Goal: Task Accomplishment & Management: Manage account settings

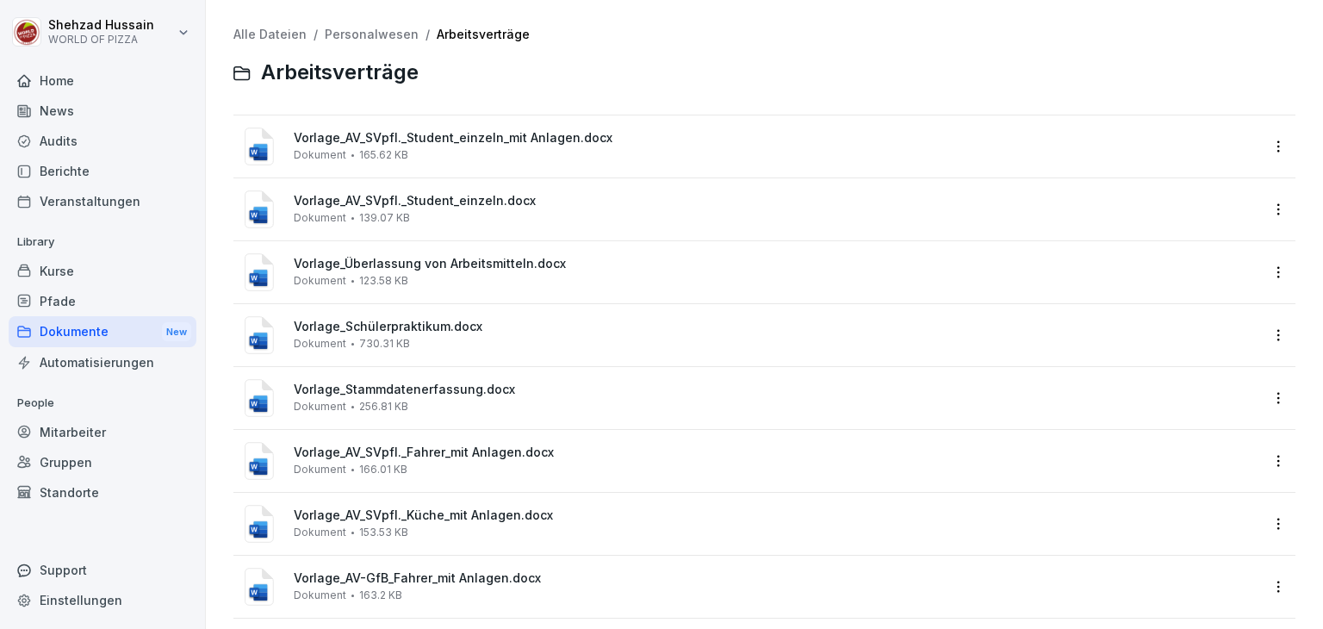
scroll to position [496, 0]
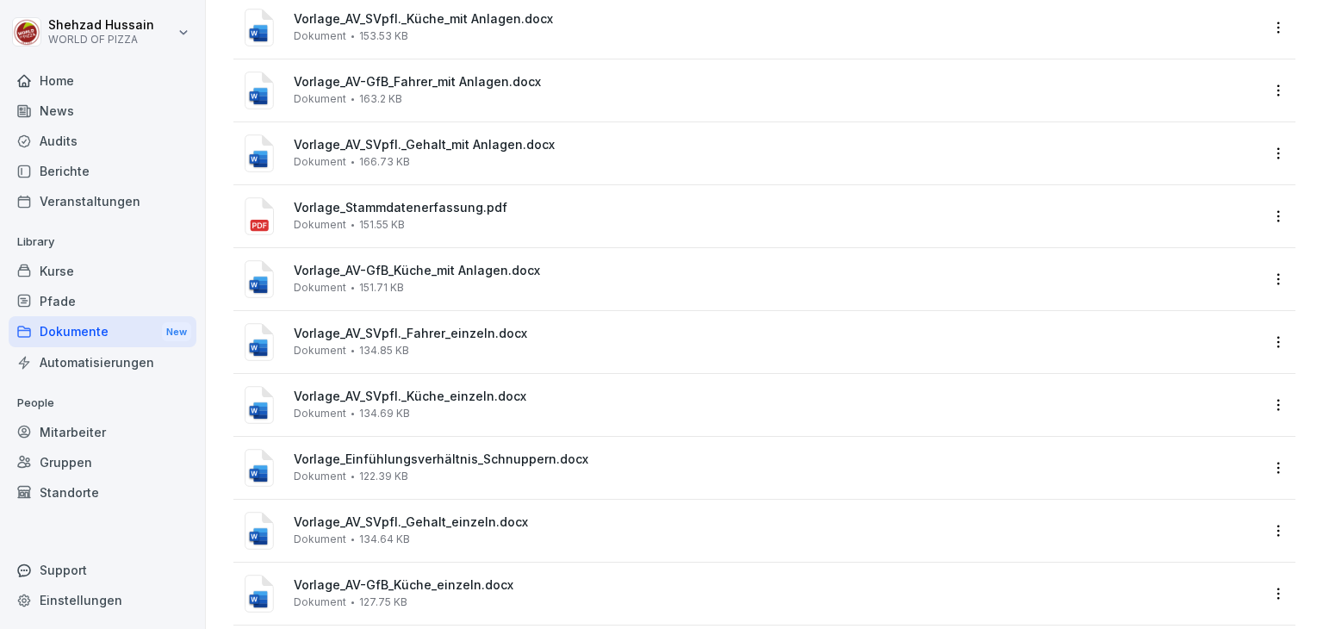
click at [120, 283] on div "Kurse" at bounding box center [103, 271] width 188 height 30
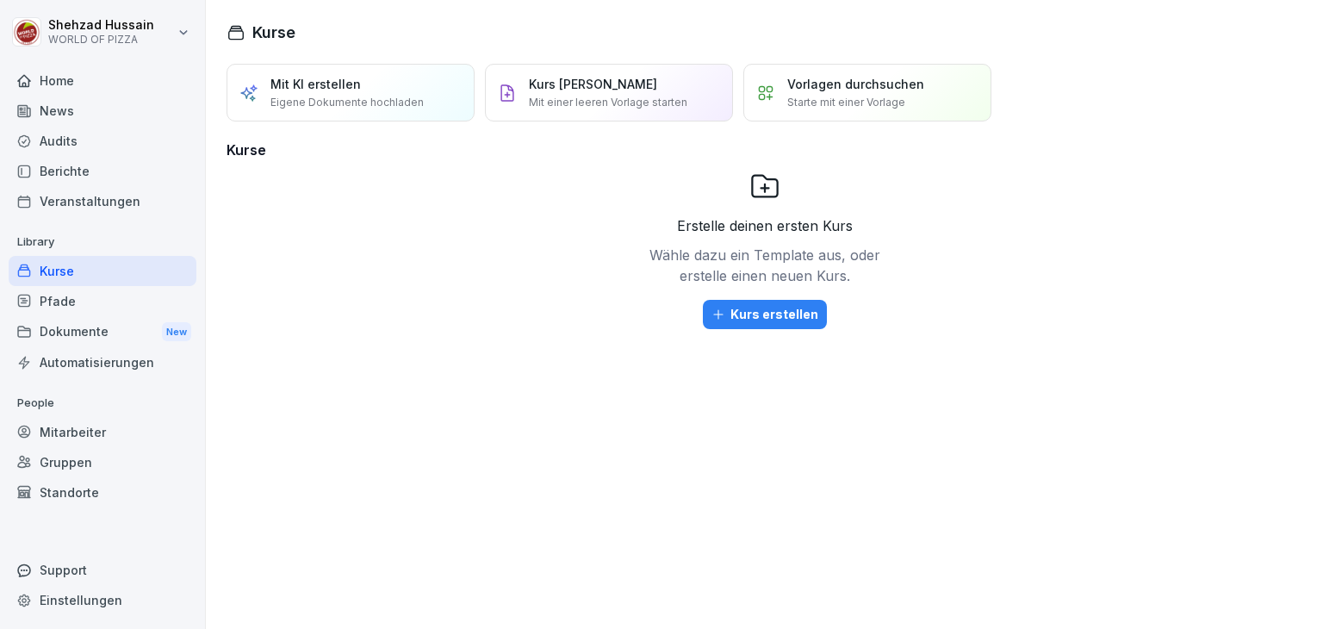
click at [109, 337] on div "Dokumente New" at bounding box center [103, 332] width 188 height 32
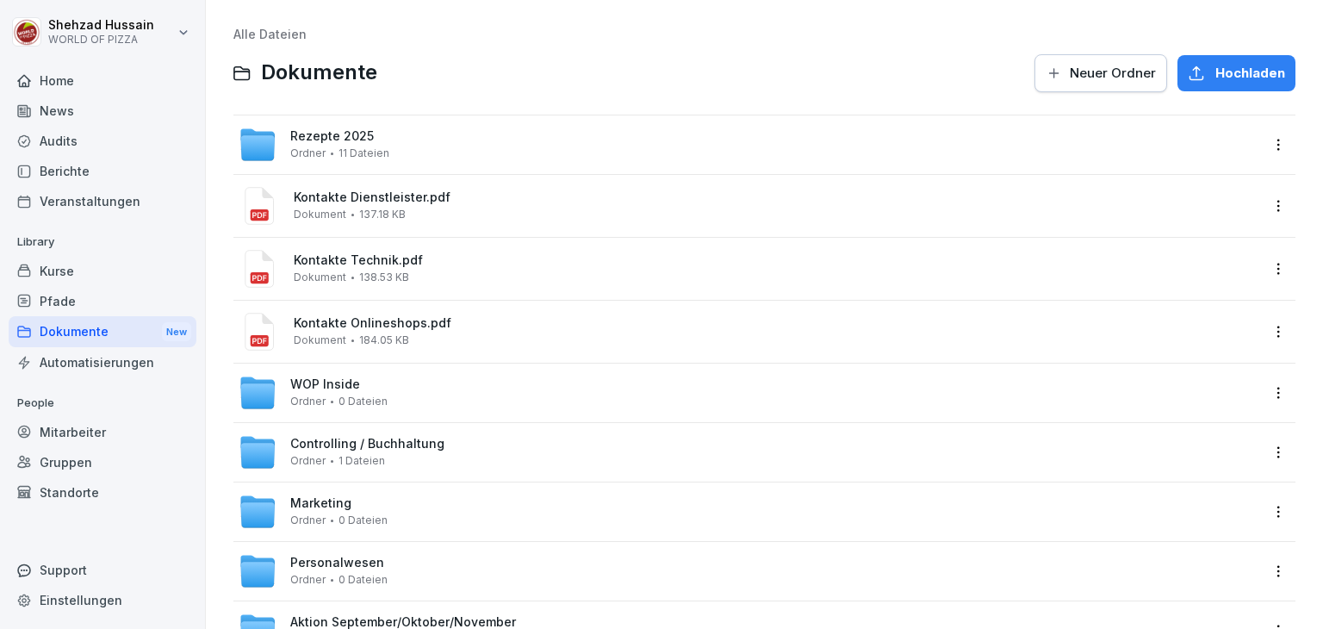
click at [97, 265] on div "Kurse" at bounding box center [103, 271] width 188 height 30
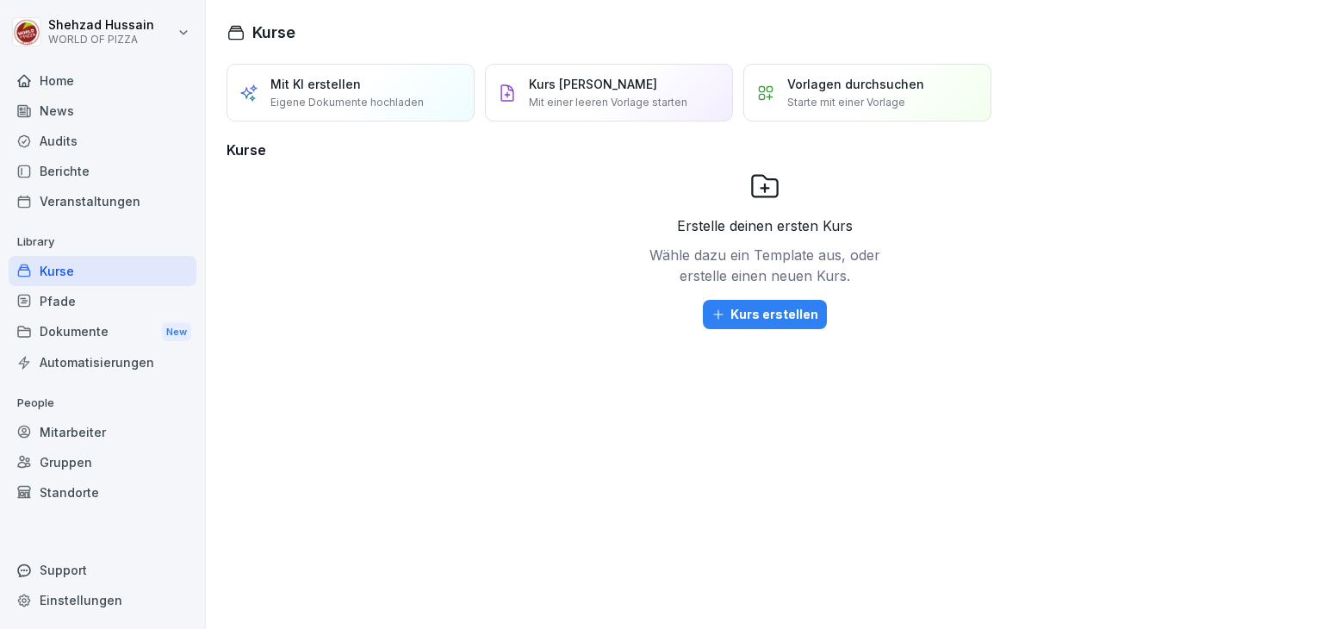
click at [124, 275] on div "Kurse" at bounding box center [103, 271] width 188 height 30
click at [96, 431] on div "Mitarbeiter" at bounding box center [103, 432] width 188 height 30
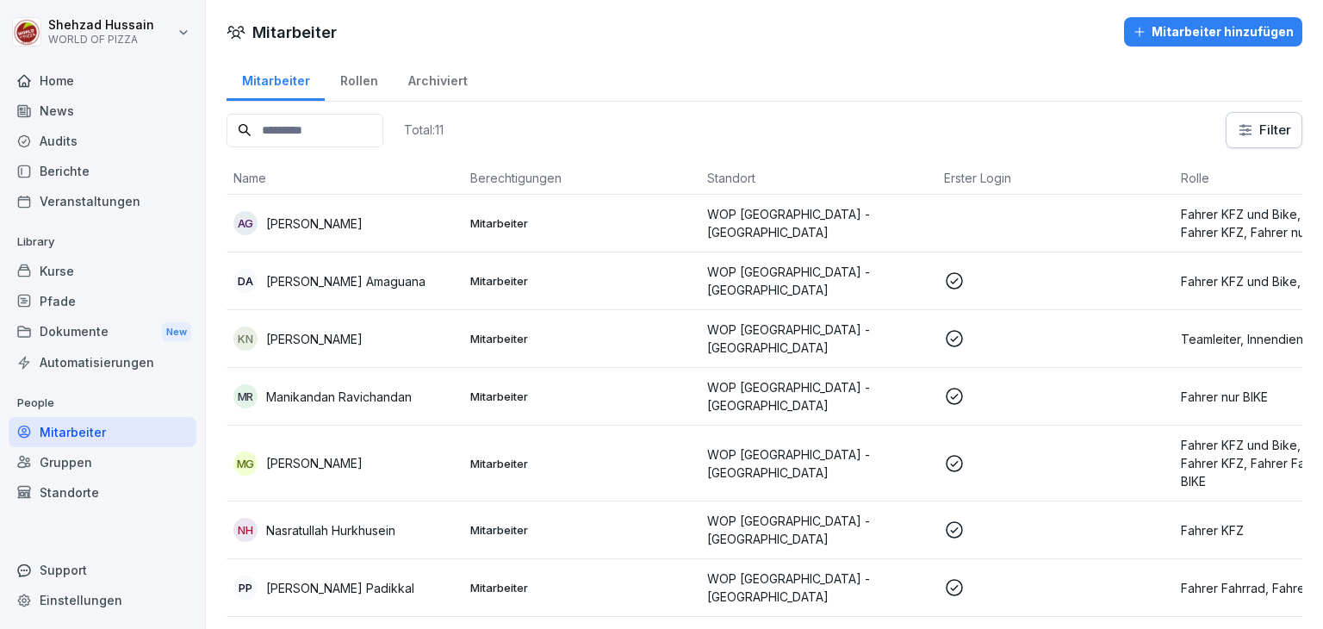
click at [881, 215] on p "WOP [GEOGRAPHIC_DATA] - [GEOGRAPHIC_DATA]" at bounding box center [818, 223] width 223 height 36
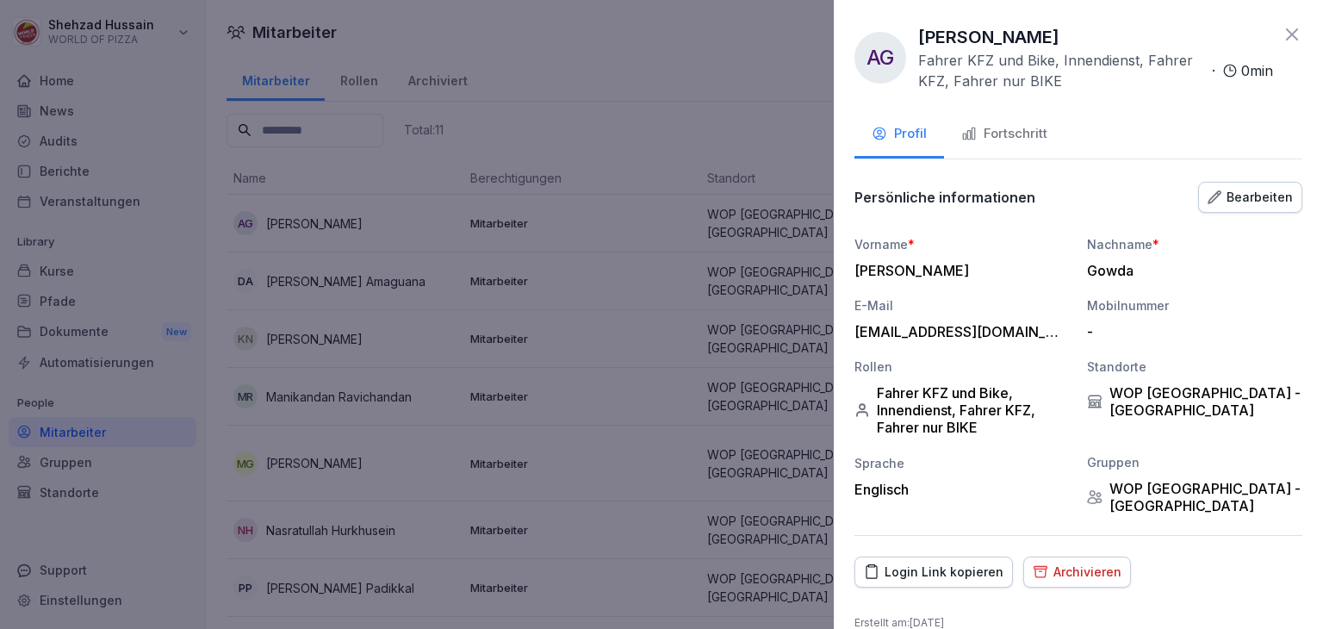
click at [1042, 130] on div "Fortschritt" at bounding box center [1005, 134] width 86 height 20
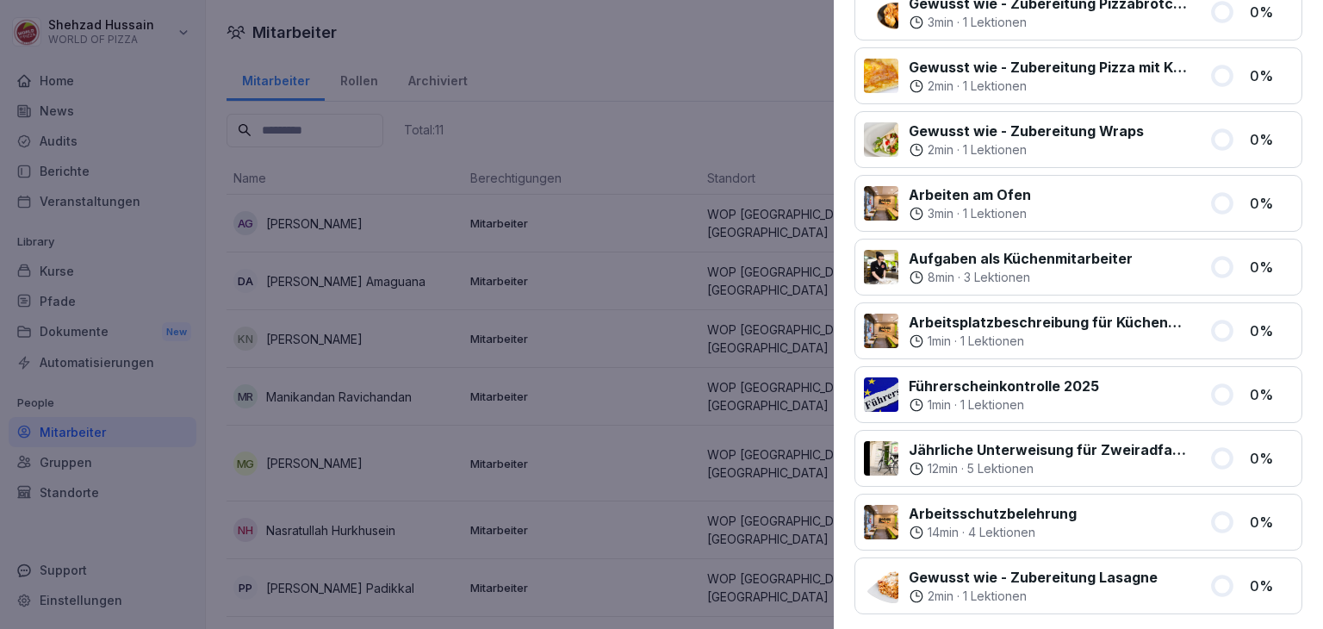
scroll to position [1303, 0]
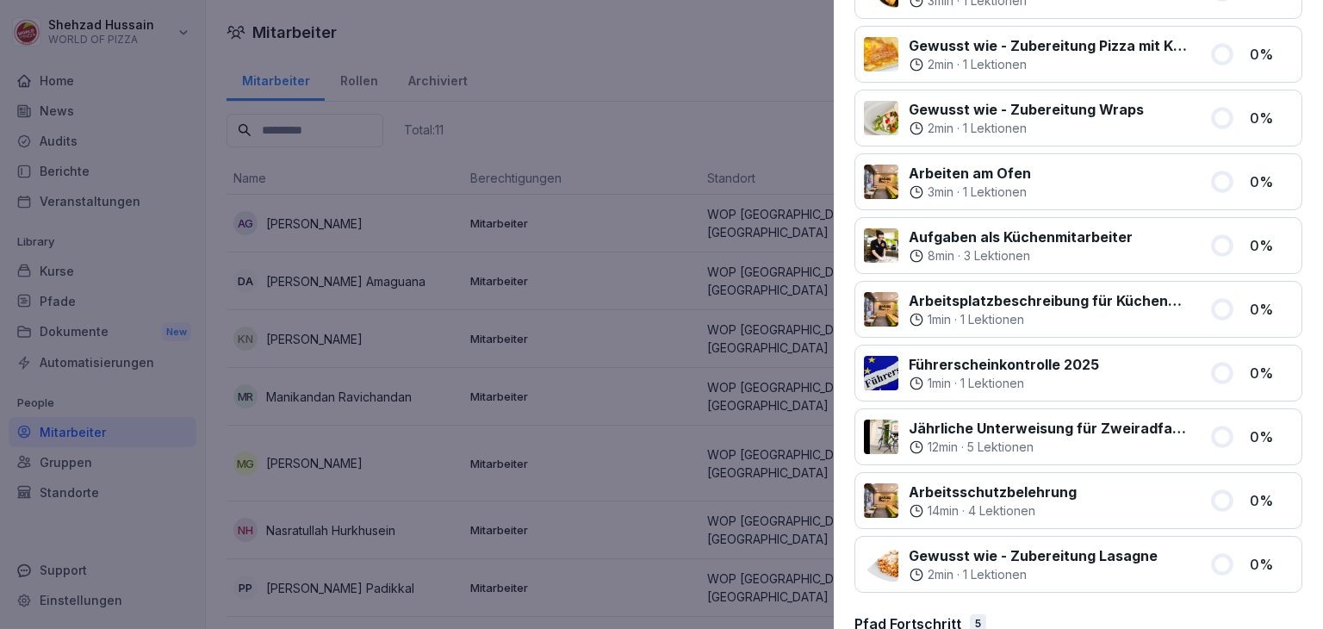
click at [496, 550] on div at bounding box center [661, 314] width 1323 height 629
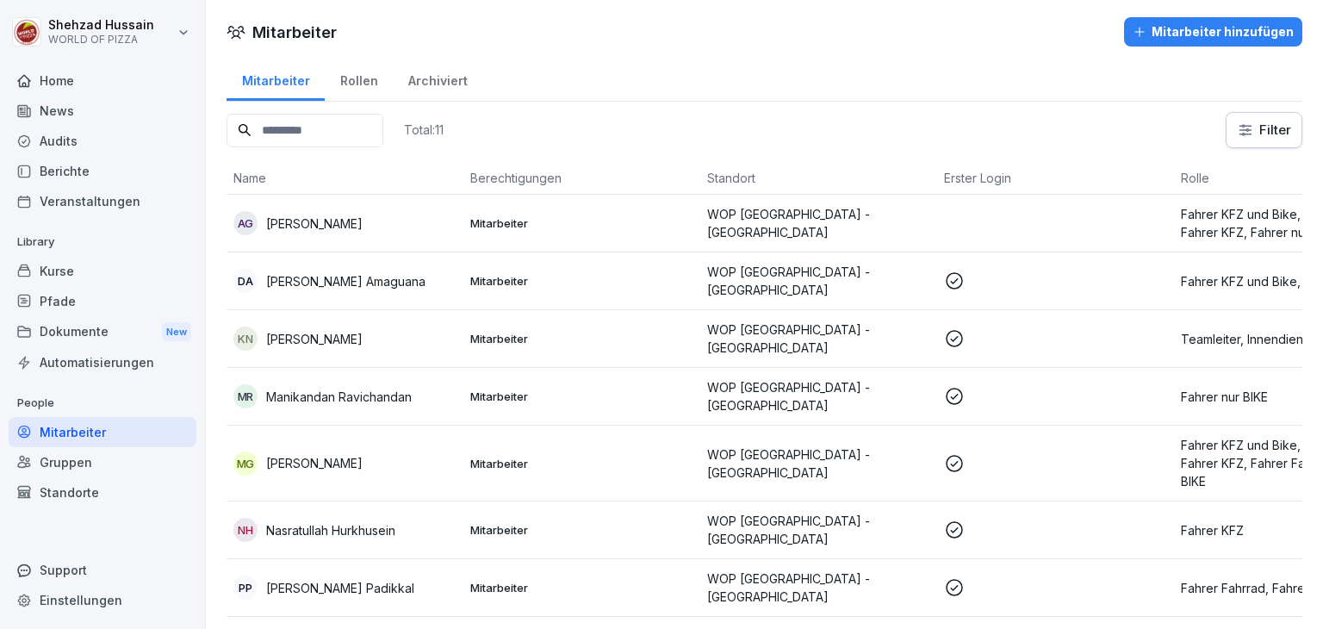
click at [441, 87] on div "Archiviert" at bounding box center [438, 79] width 90 height 44
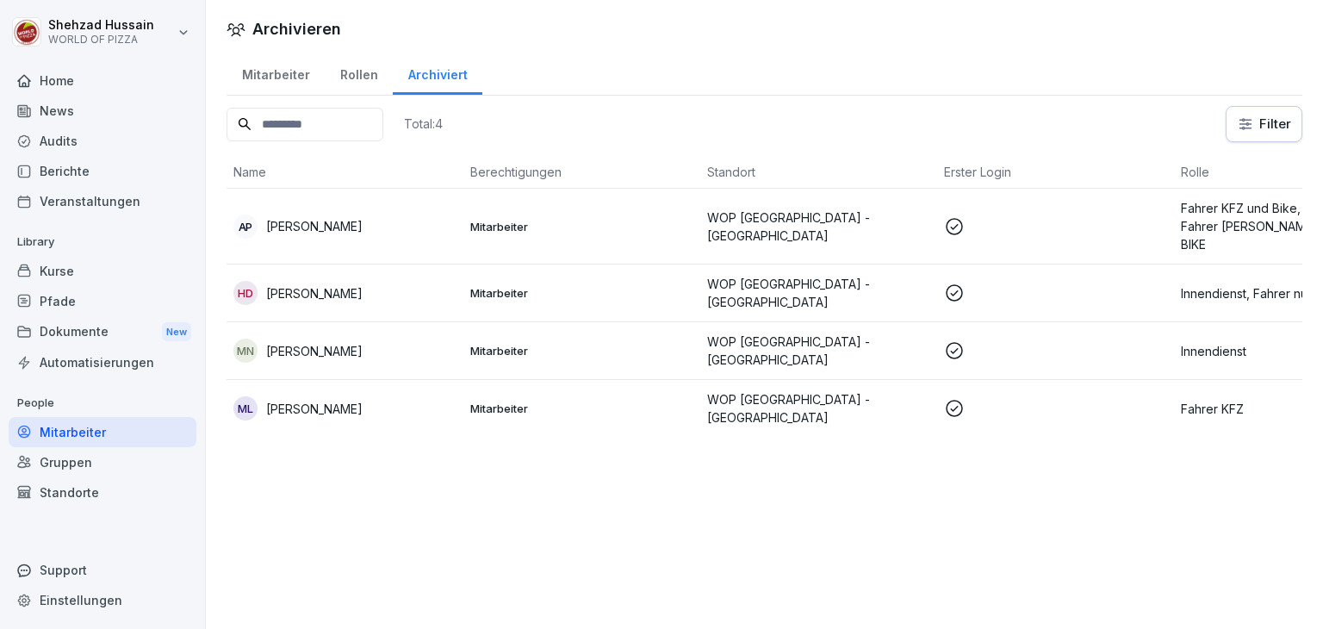
click at [289, 77] on div "Mitarbeiter" at bounding box center [276, 73] width 98 height 44
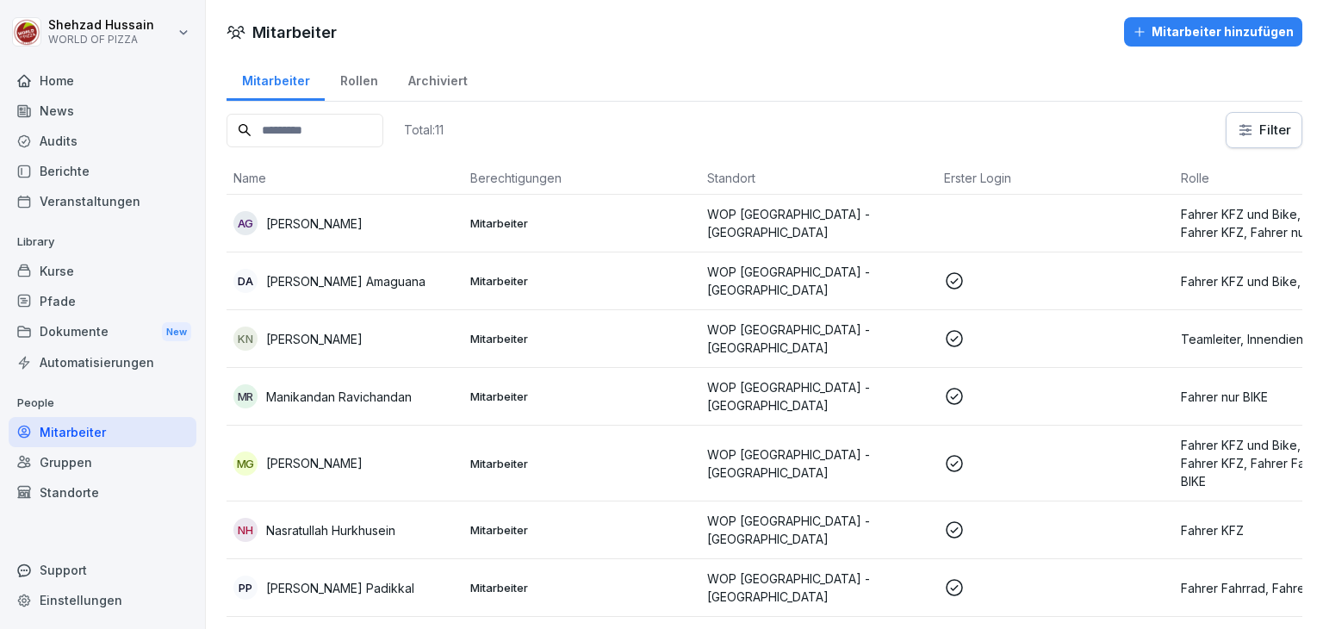
click at [352, 78] on div "Rollen" at bounding box center [359, 79] width 68 height 44
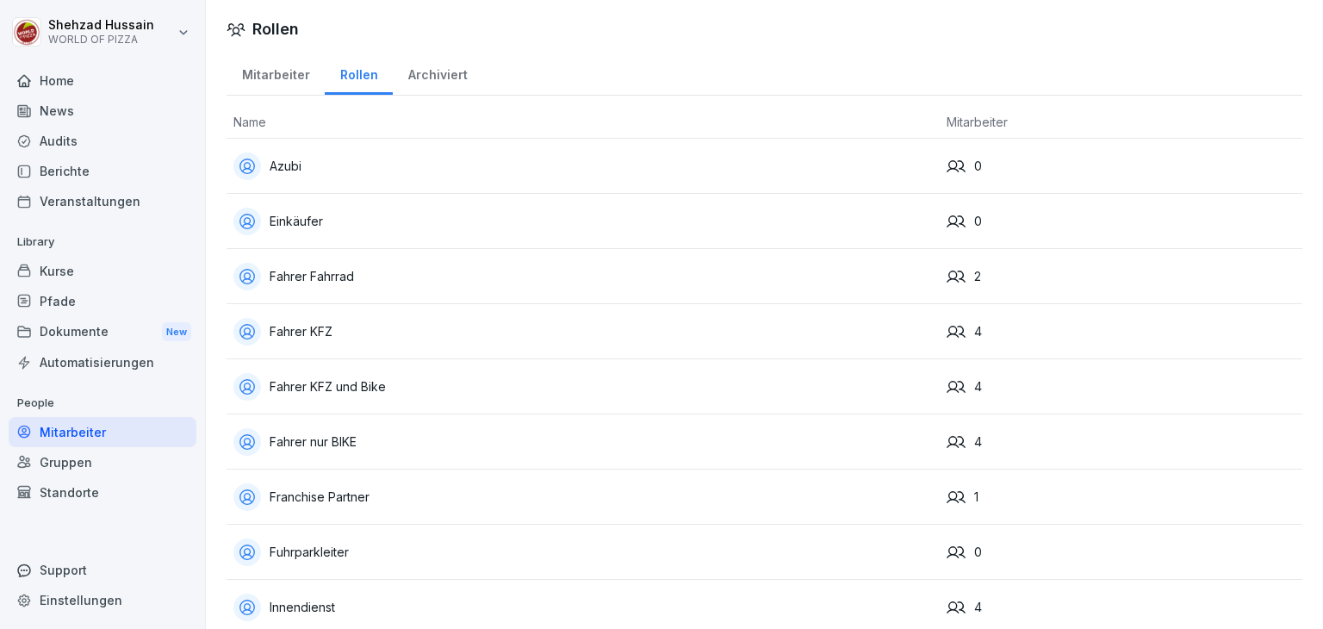
click at [414, 78] on div "Archiviert" at bounding box center [438, 73] width 90 height 44
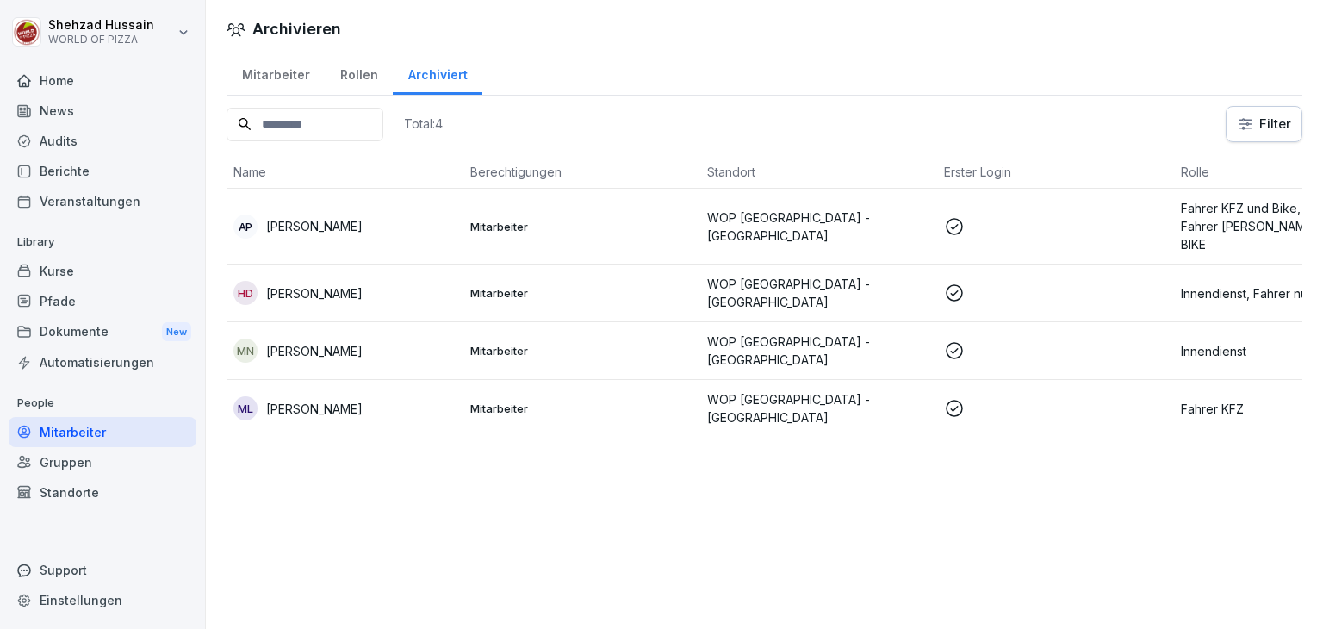
click at [1238, 400] on p "Fahrer KFZ" at bounding box center [1292, 409] width 223 height 18
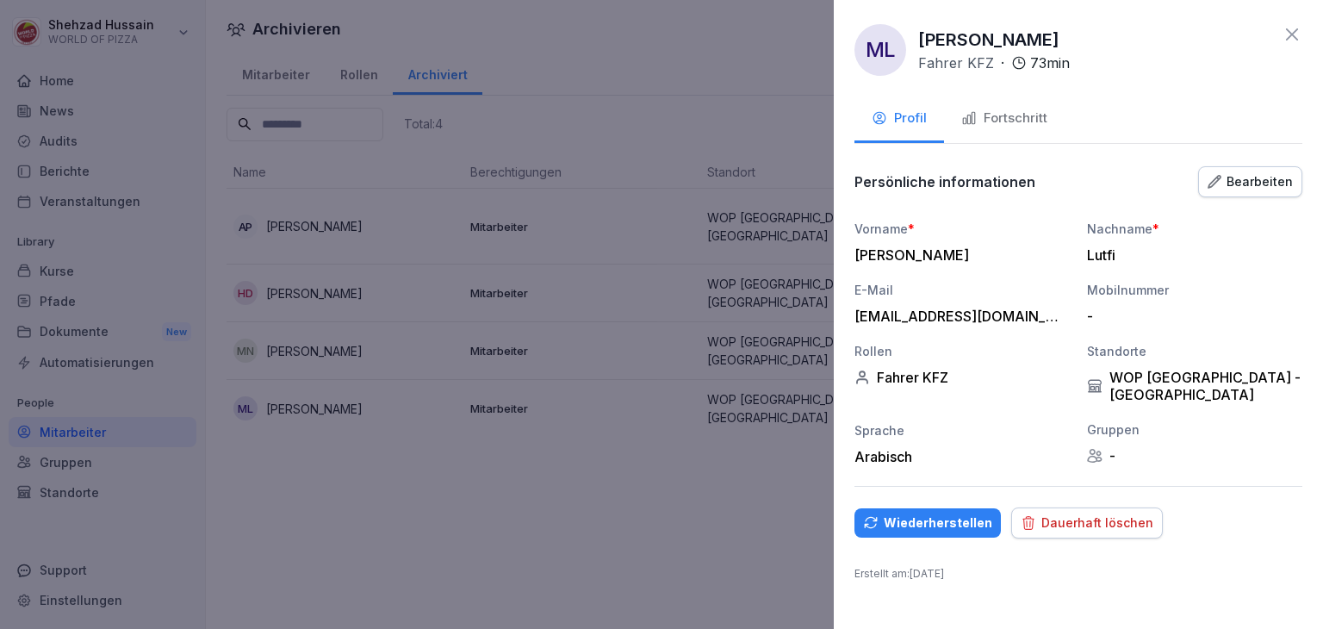
click at [1074, 514] on div "Dauerhaft löschen" at bounding box center [1087, 523] width 133 height 19
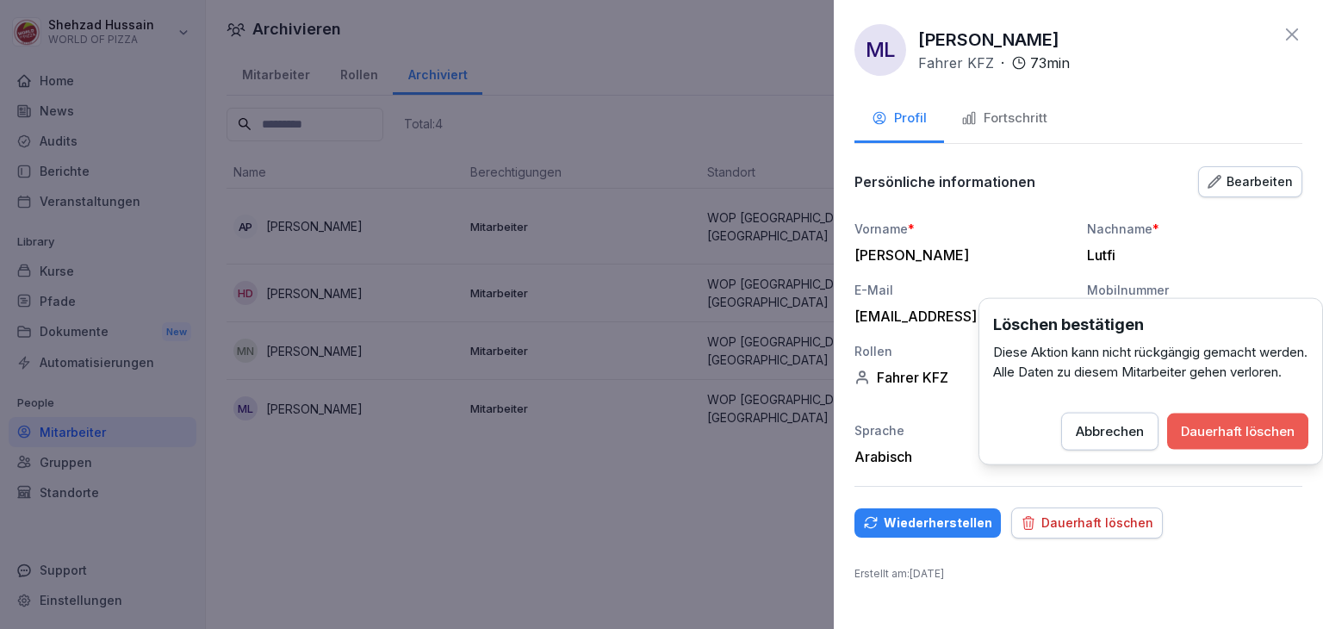
click at [1217, 441] on div "Dauerhaft löschen" at bounding box center [1238, 431] width 114 height 19
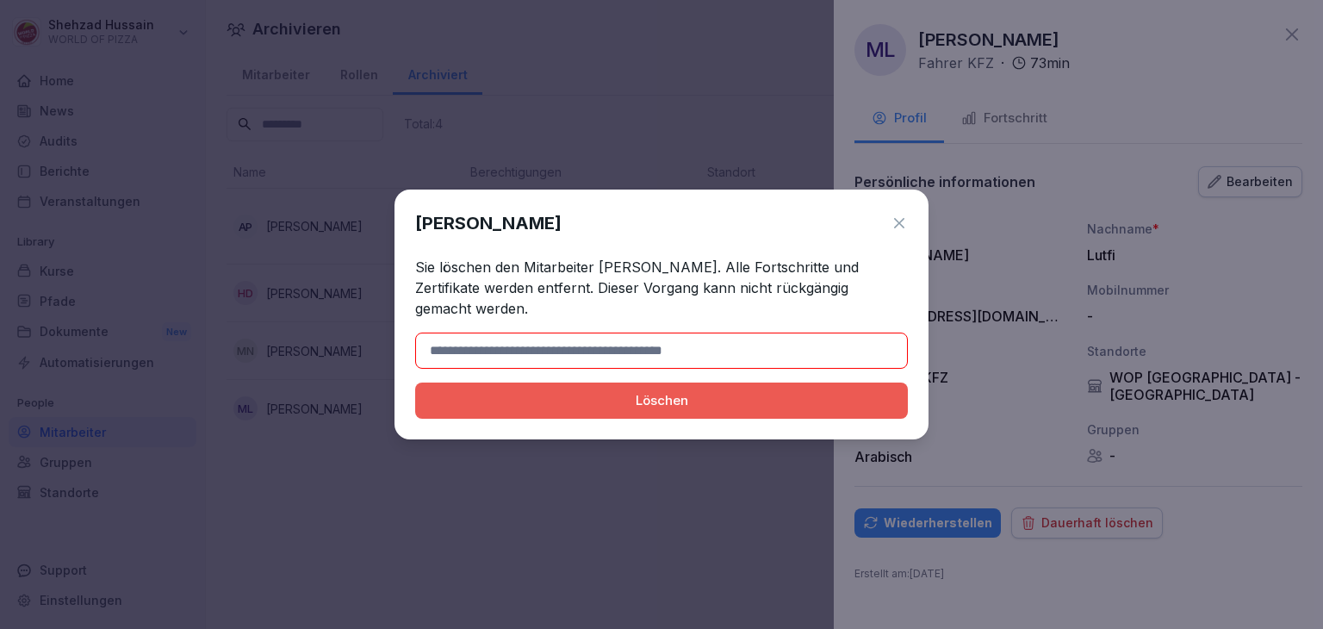
click at [679, 398] on div "Löschen" at bounding box center [661, 400] width 465 height 19
click at [896, 235] on div "[PERSON_NAME]" at bounding box center [661, 223] width 493 height 26
click at [896, 230] on icon at bounding box center [899, 223] width 17 height 17
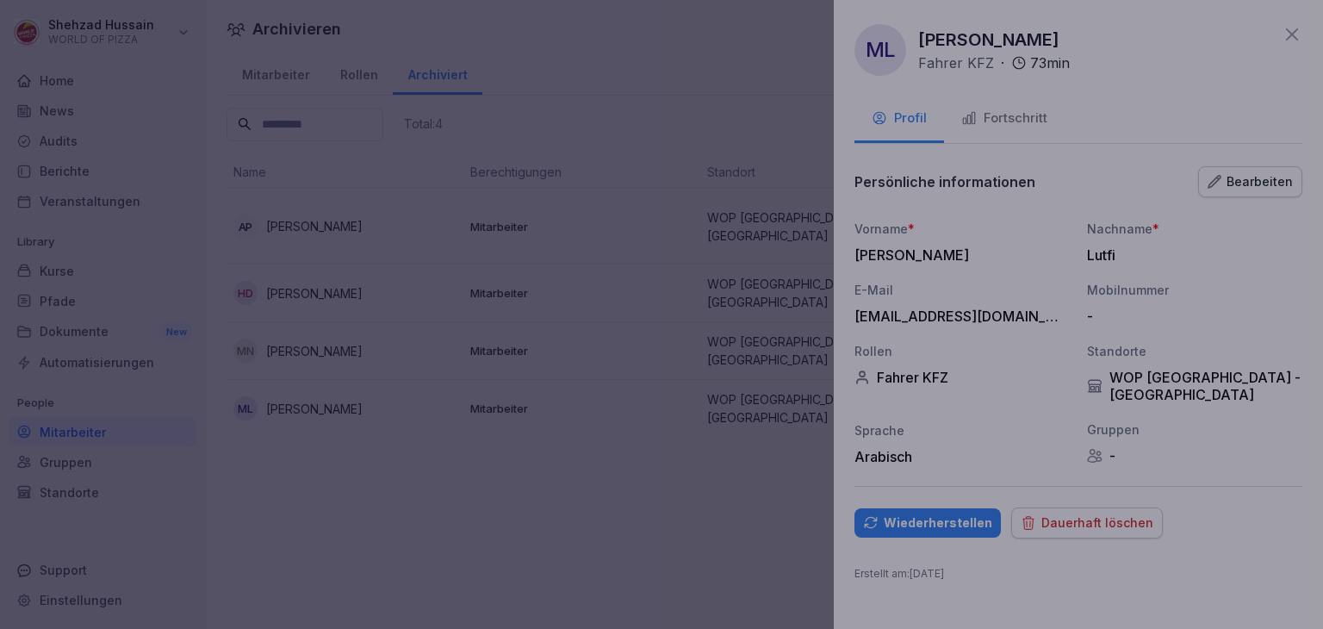
click at [896, 230] on div "[PERSON_NAME] löschen Sie löschen den Mitarbeiter [PERSON_NAME]. Alle Fortschri…" at bounding box center [661, 314] width 525 height 246
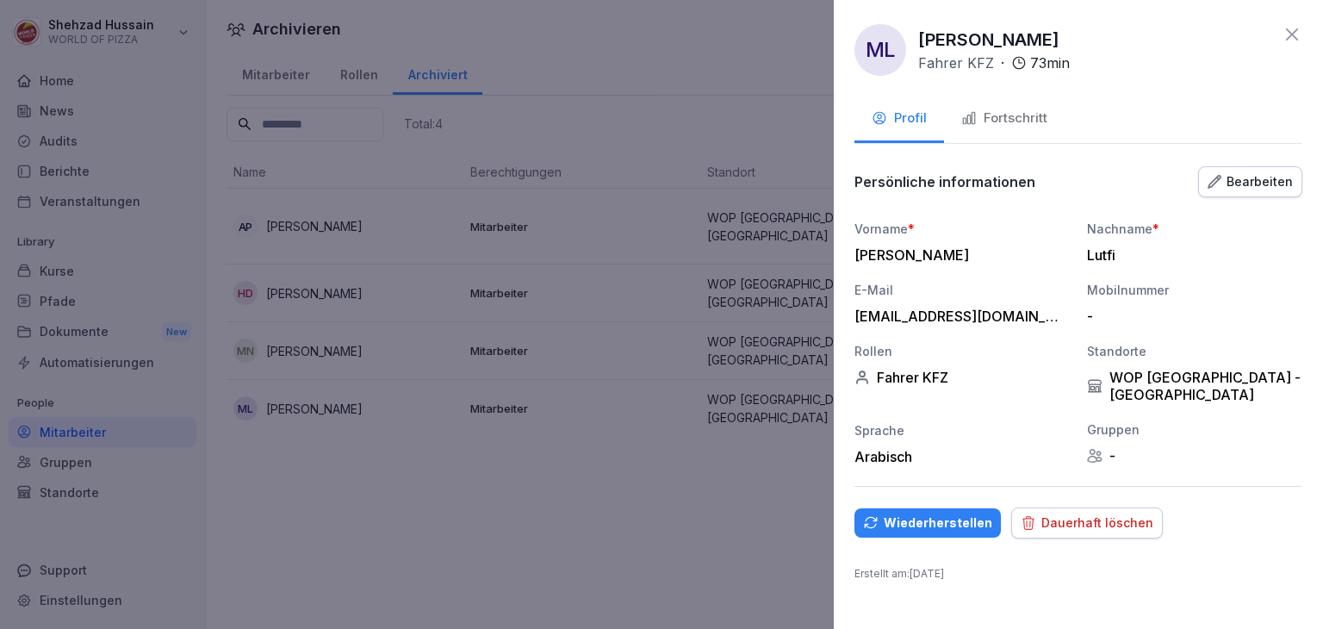
drag, startPoint x: 918, startPoint y: 36, endPoint x: 1110, endPoint y: 23, distance: 191.7
click at [1110, 24] on div "ML [PERSON_NAME] [PERSON_NAME] KFZ · 73 min" at bounding box center [1079, 50] width 448 height 52
copy p "[PERSON_NAME]"
click at [1083, 514] on div "Dauerhaft löschen" at bounding box center [1087, 523] width 133 height 19
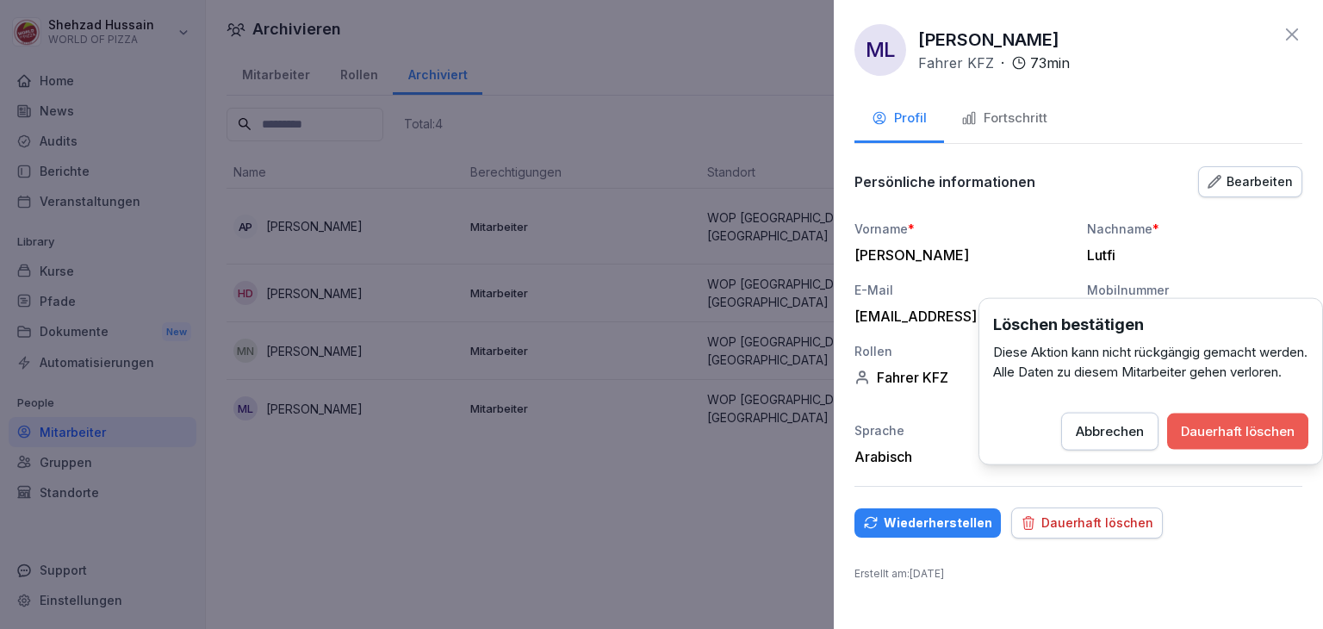
click at [1217, 450] on button "Dauerhaft löschen" at bounding box center [1238, 432] width 141 height 36
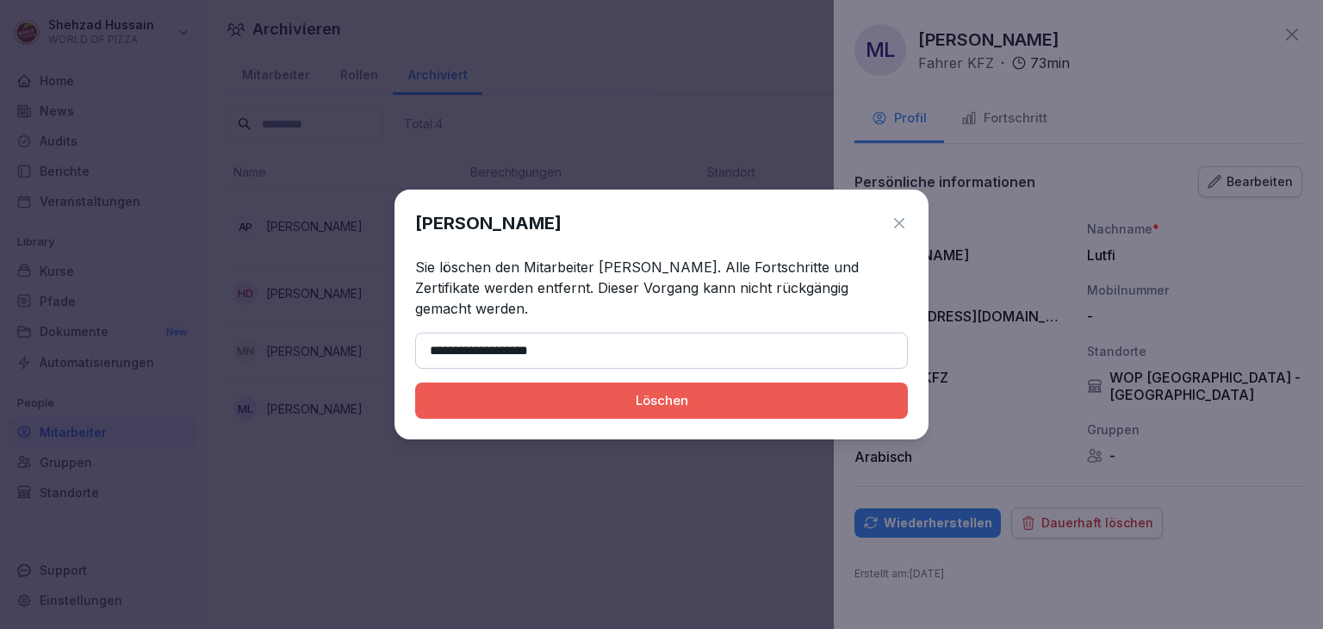
type input "**********"
click at [563, 402] on div "Löschen" at bounding box center [661, 400] width 465 height 19
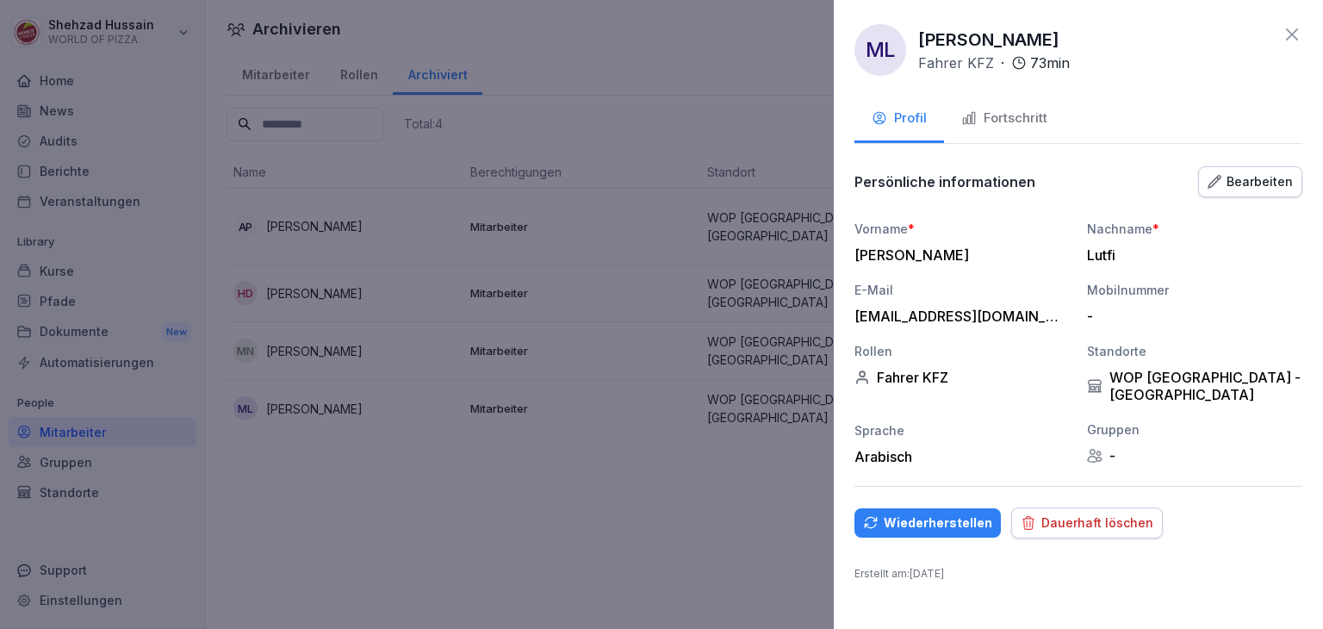
click at [1062, 514] on div "Dauerhaft löschen" at bounding box center [1087, 523] width 133 height 19
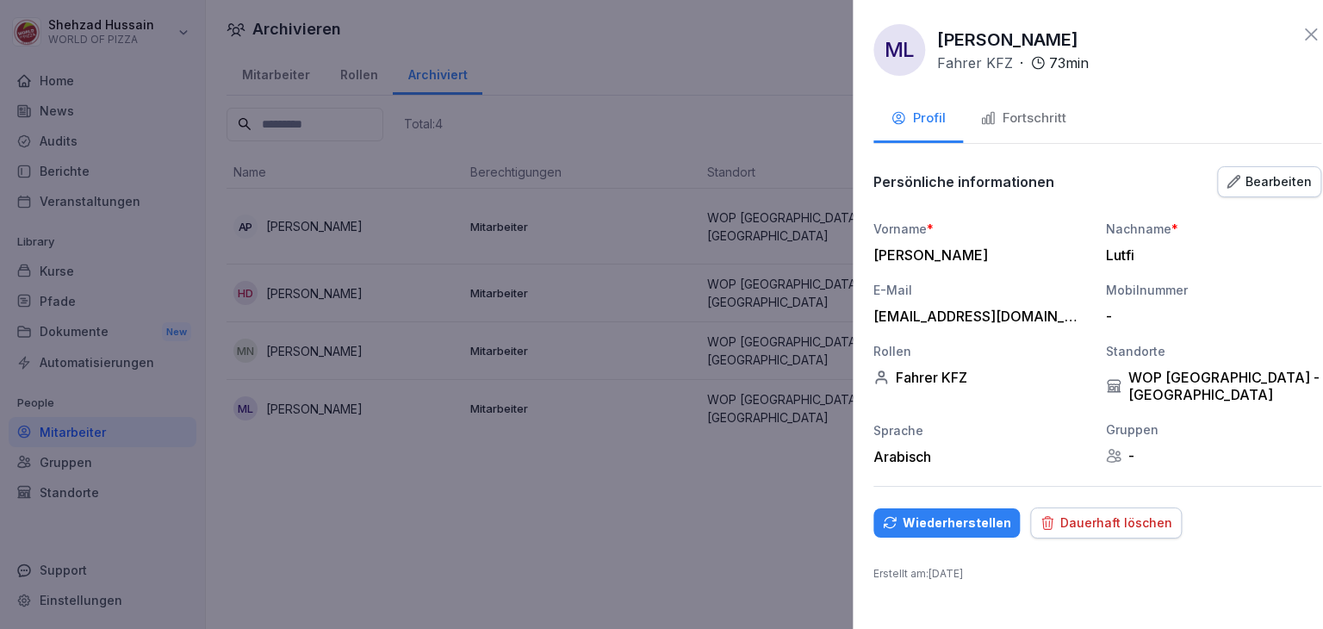
click at [763, 545] on div at bounding box center [661, 314] width 1323 height 629
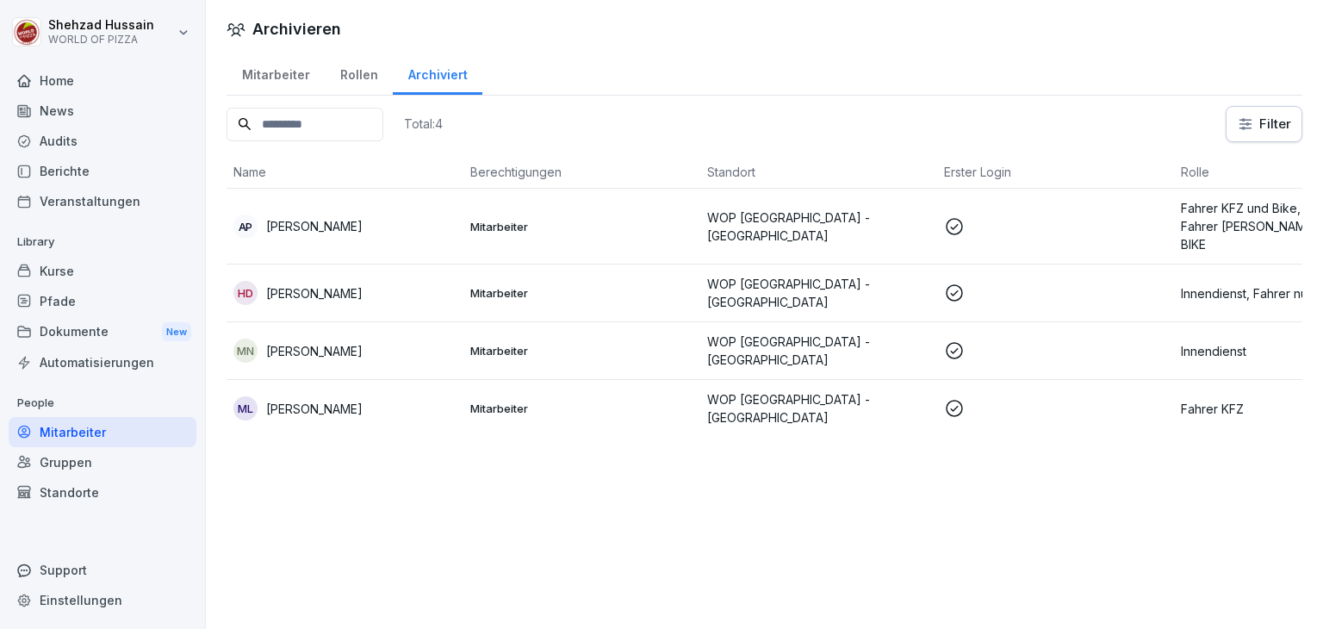
click at [763, 545] on div "Archivieren Mitarbeiter Rollen Archiviert Total: 4 Filter Name Berechtigungen S…" at bounding box center [765, 314] width 1118 height 629
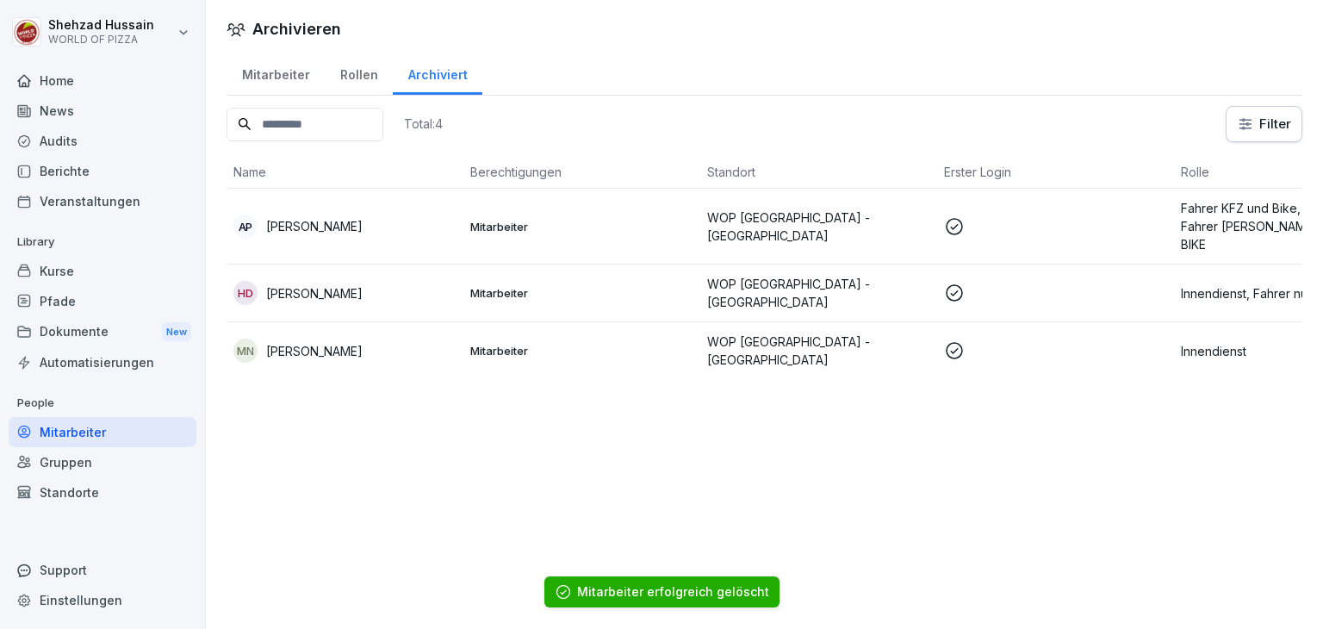
click at [709, 333] on p "WOP [GEOGRAPHIC_DATA] - [GEOGRAPHIC_DATA]" at bounding box center [818, 351] width 223 height 36
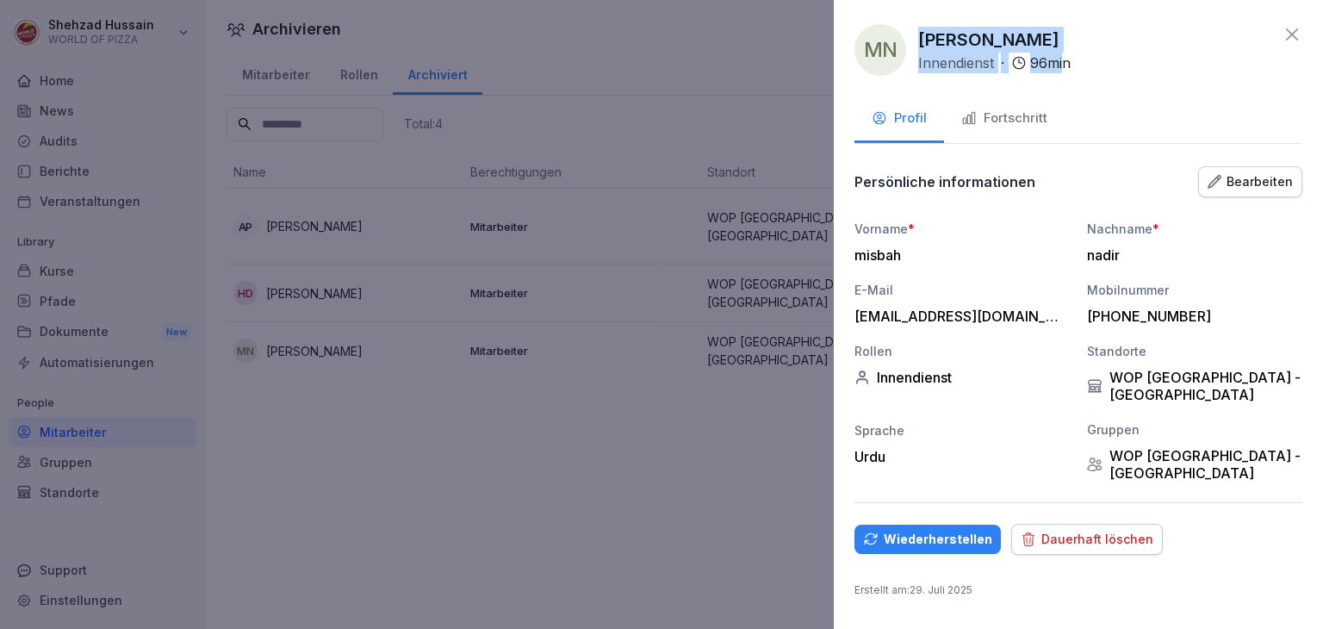
drag, startPoint x: 919, startPoint y: 42, endPoint x: 1062, endPoint y: 22, distance: 144.4
click at [1062, 22] on div "mn [PERSON_NAME] · 96 min Profil Fortschritt Persönliche informationen Bearbeit…" at bounding box center [1078, 314] width 489 height 629
click at [1031, 32] on div "misbah [PERSON_NAME] · 96 min" at bounding box center [994, 50] width 153 height 47
drag, startPoint x: 921, startPoint y: 42, endPoint x: 1036, endPoint y: 34, distance: 114.9
click at [1036, 34] on div "misbah [PERSON_NAME] · 96 min" at bounding box center [994, 50] width 153 height 47
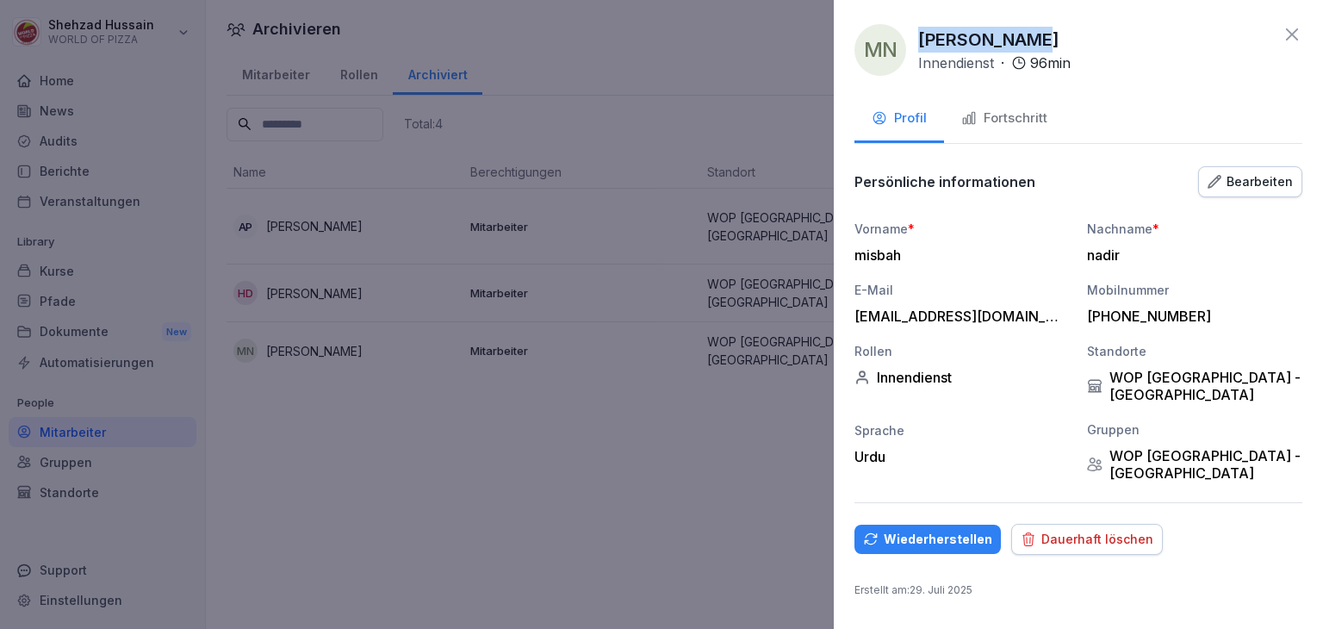
copy p "[PERSON_NAME]"
click at [1096, 524] on button "Dauerhaft löschen" at bounding box center [1088, 539] width 152 height 31
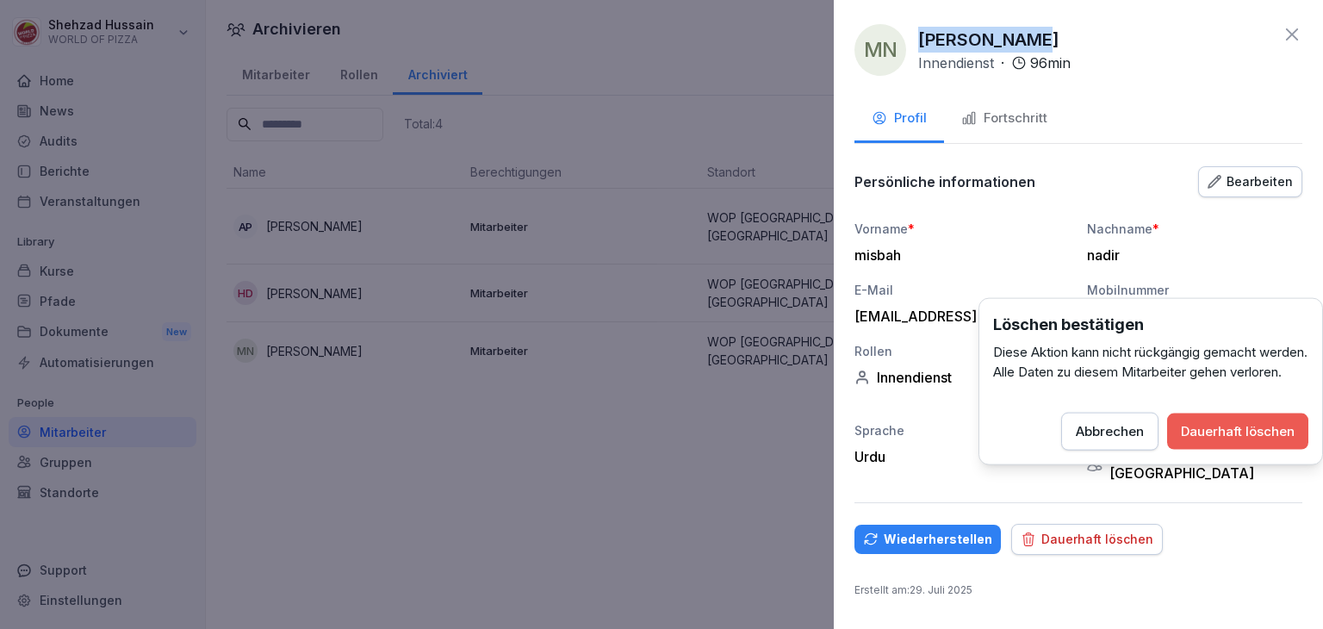
click at [1227, 450] on button "Dauerhaft löschen" at bounding box center [1238, 432] width 141 height 36
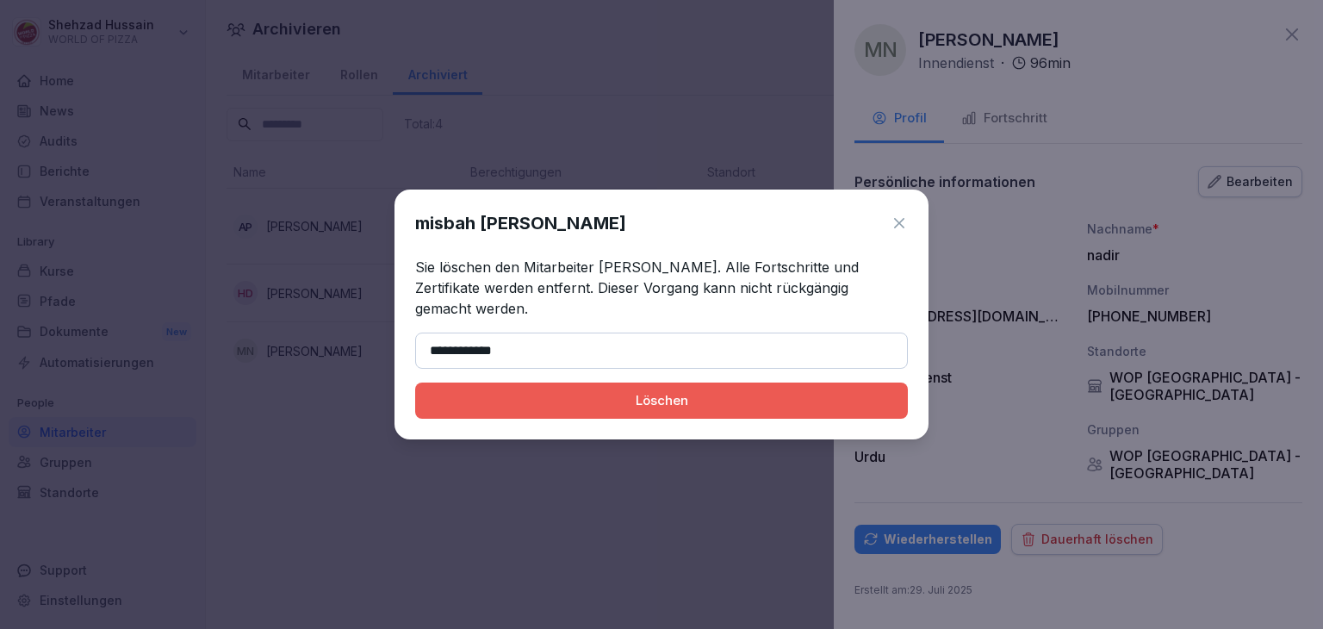
type input "**********"
click at [603, 397] on div "Löschen" at bounding box center [661, 400] width 465 height 19
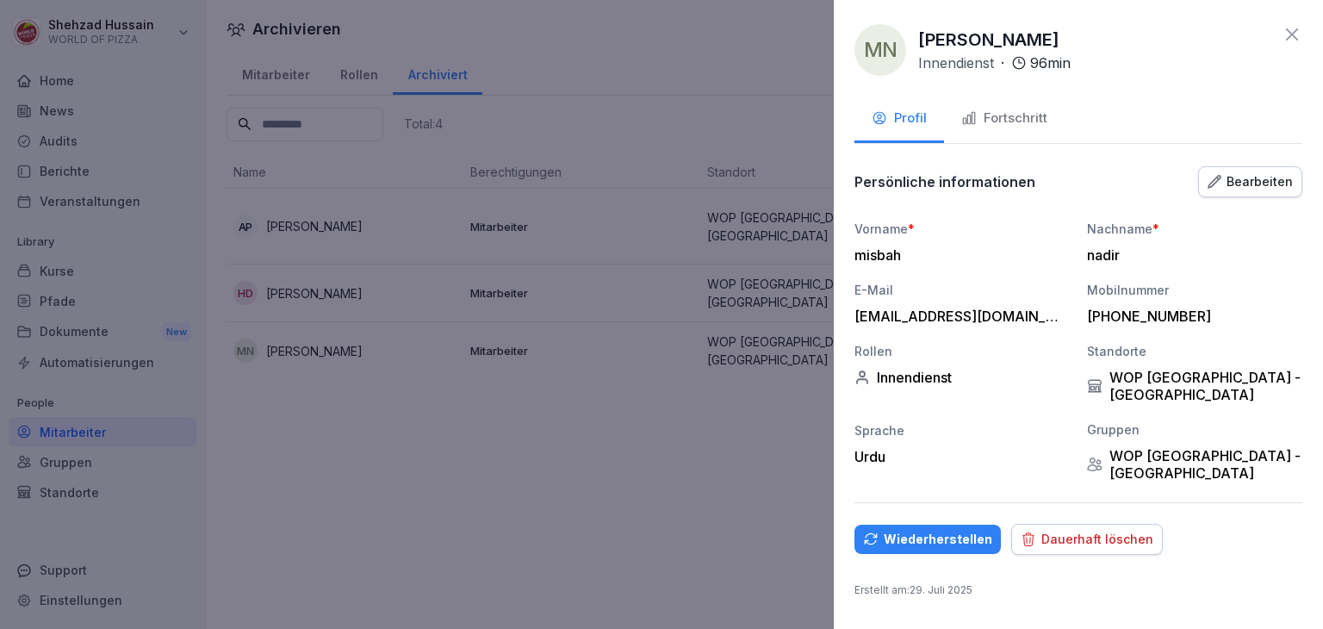
click at [603, 397] on div at bounding box center [661, 314] width 1323 height 629
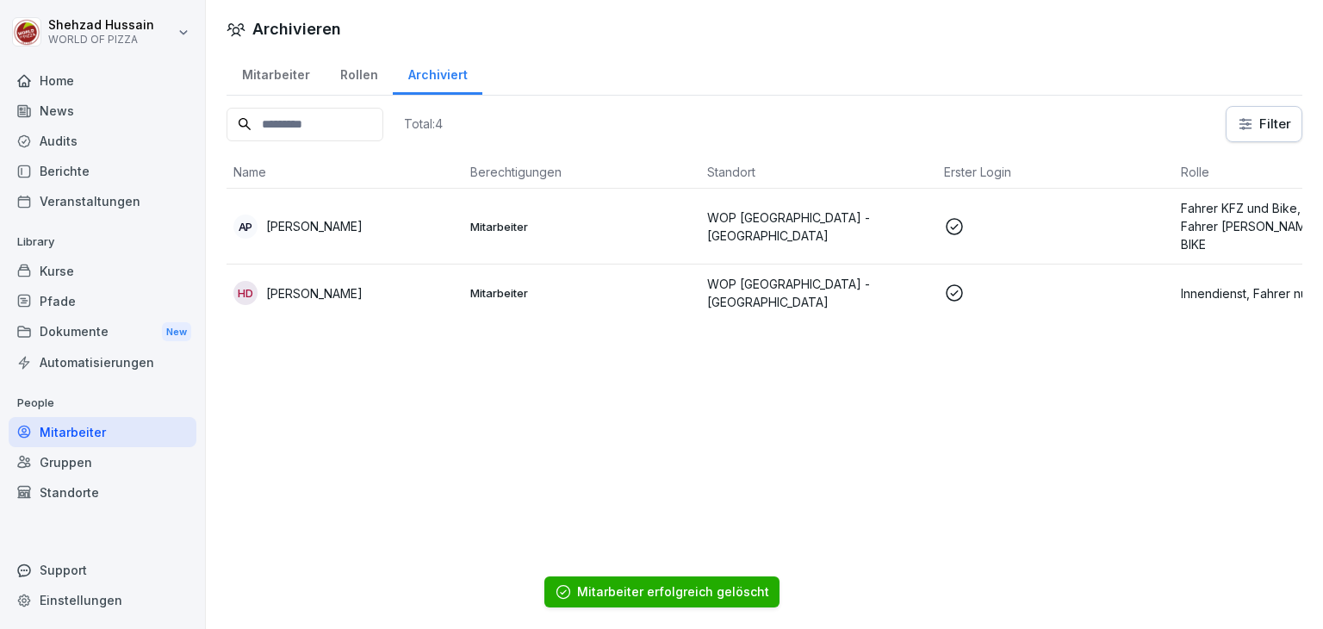
click at [599, 265] on td "Mitarbeiter" at bounding box center [582, 293] width 237 height 57
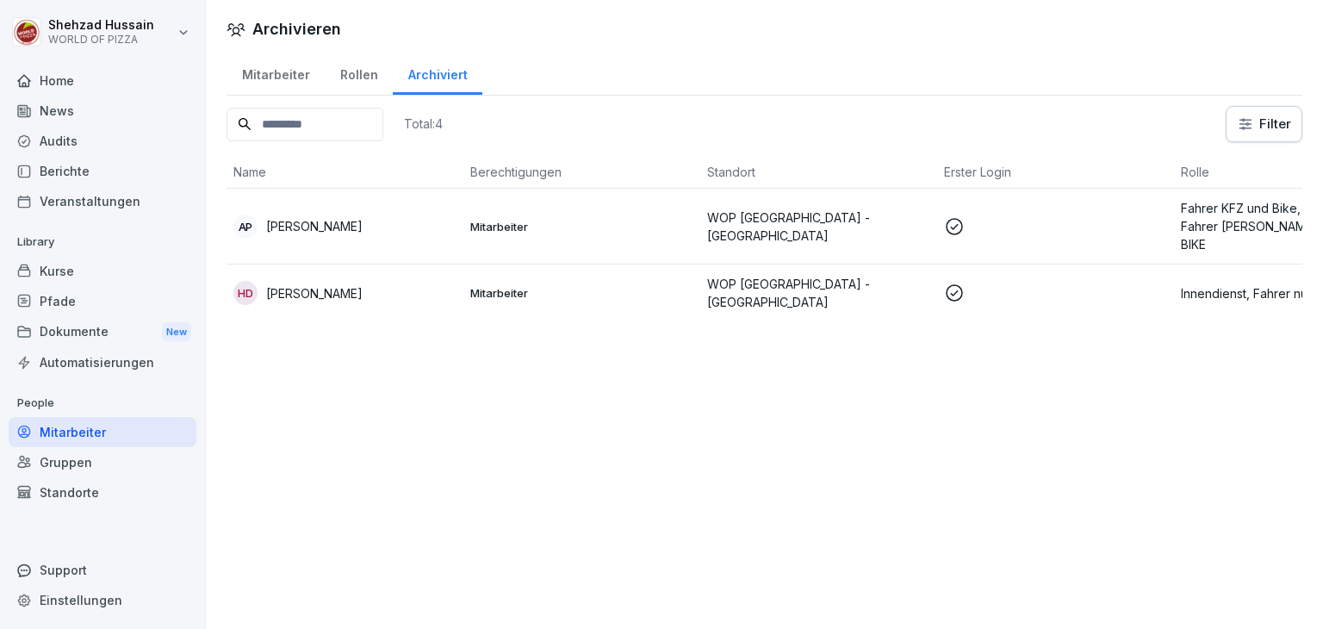
click at [598, 219] on p "Mitarbeiter" at bounding box center [581, 227] width 223 height 16
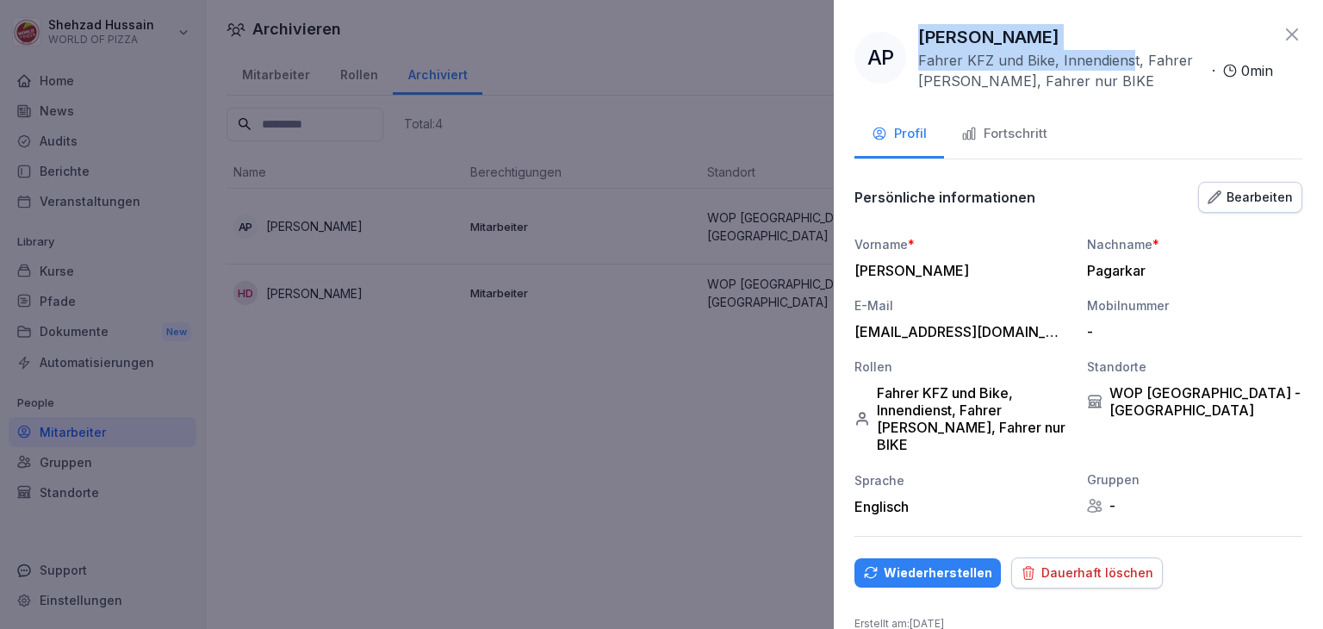
drag, startPoint x: 918, startPoint y: 35, endPoint x: 1130, endPoint y: 41, distance: 212.9
click at [1130, 41] on div "[PERSON_NAME] Fahrer KFZ und Bike, Innendienst, Fahrer [PERSON_NAME], Fahrer nu…" at bounding box center [1095, 57] width 355 height 67
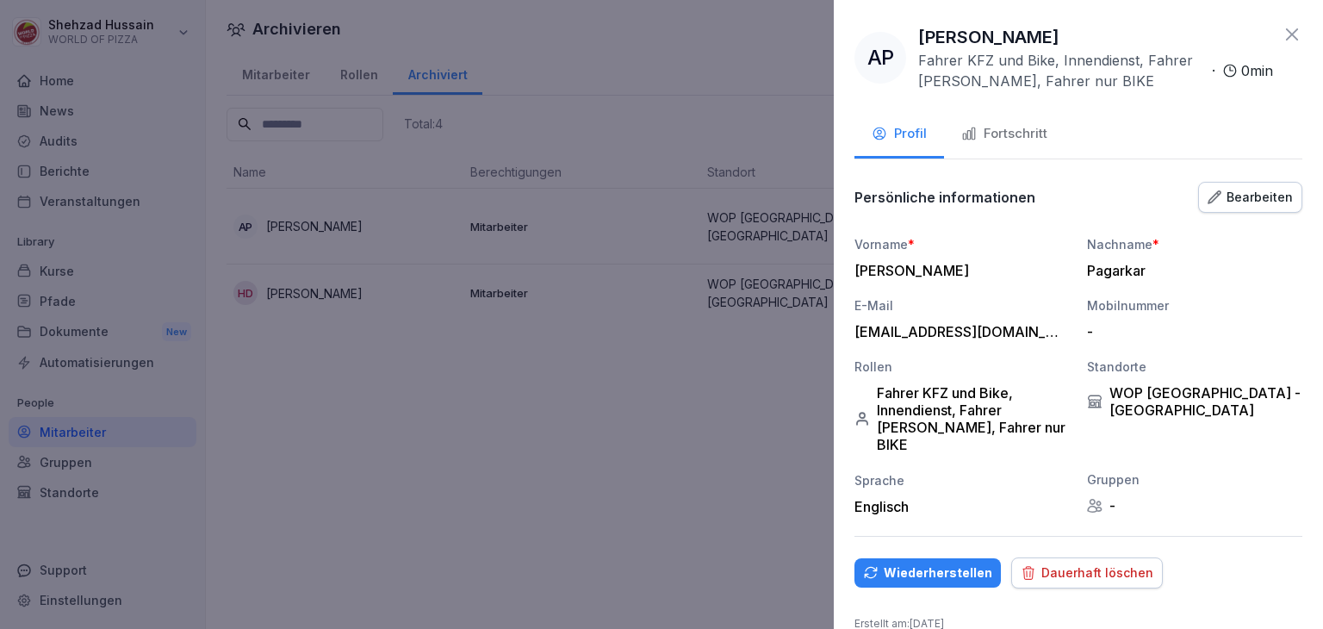
click at [908, 32] on div "AP [PERSON_NAME] Fahrer KFZ und Bike, Innendienst, Fahrer [PERSON_NAME], Fahrer…" at bounding box center [1064, 57] width 419 height 67
drag, startPoint x: 909, startPoint y: 32, endPoint x: 1115, endPoint y: 26, distance: 206.0
click at [1115, 26] on div "AP [PERSON_NAME] Fahrer KFZ und Bike, Innendienst, Fahrer [PERSON_NAME], Fahrer…" at bounding box center [1064, 57] width 419 height 67
copy p "[PERSON_NAME]"
click at [1074, 564] on div "Dauerhaft löschen" at bounding box center [1087, 573] width 133 height 19
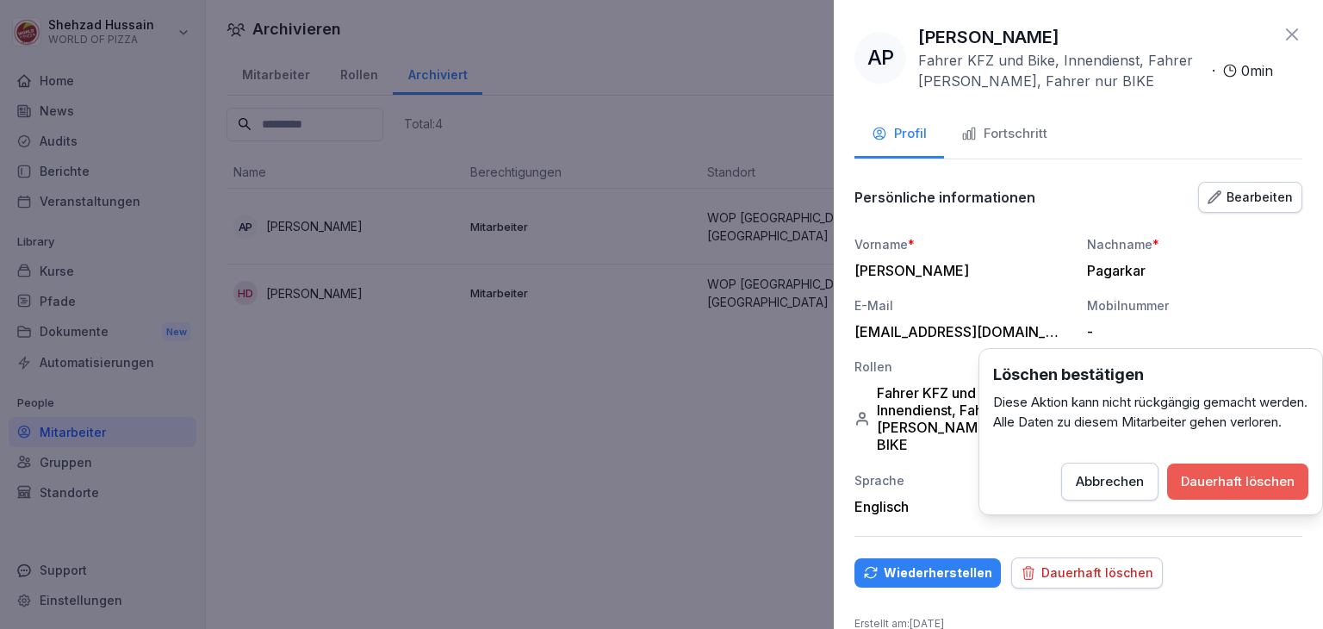
click at [1205, 491] on div "Dauerhaft löschen" at bounding box center [1238, 481] width 114 height 19
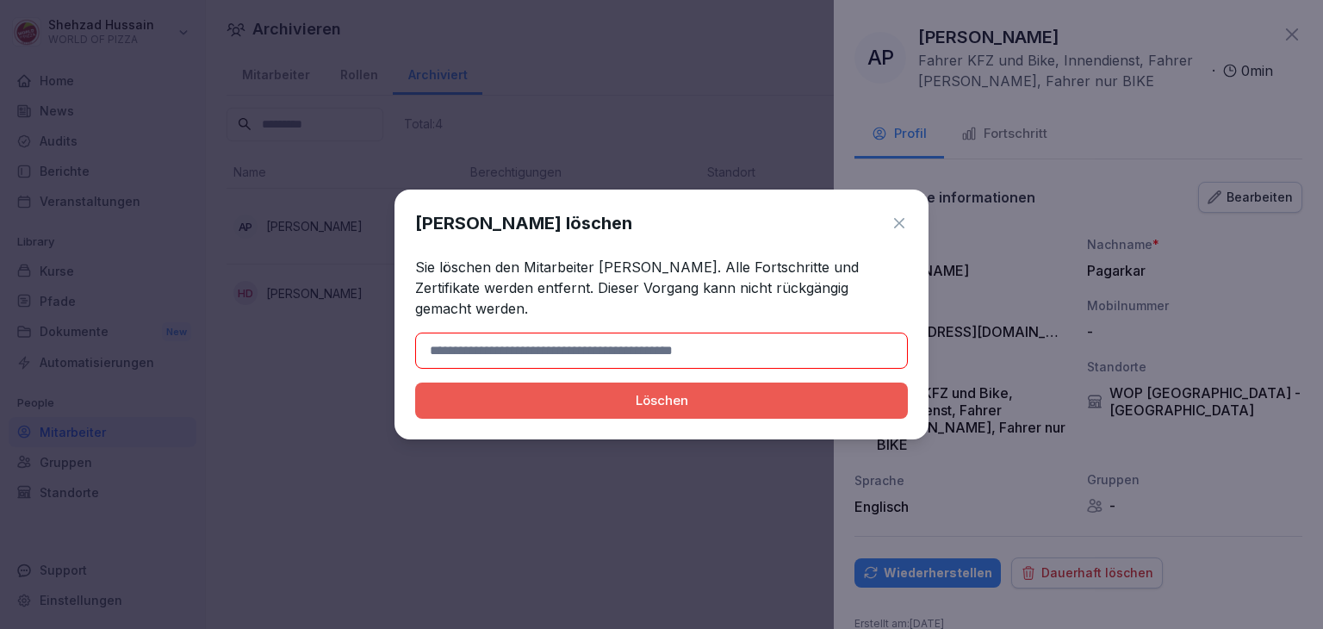
click at [535, 351] on input at bounding box center [661, 351] width 493 height 36
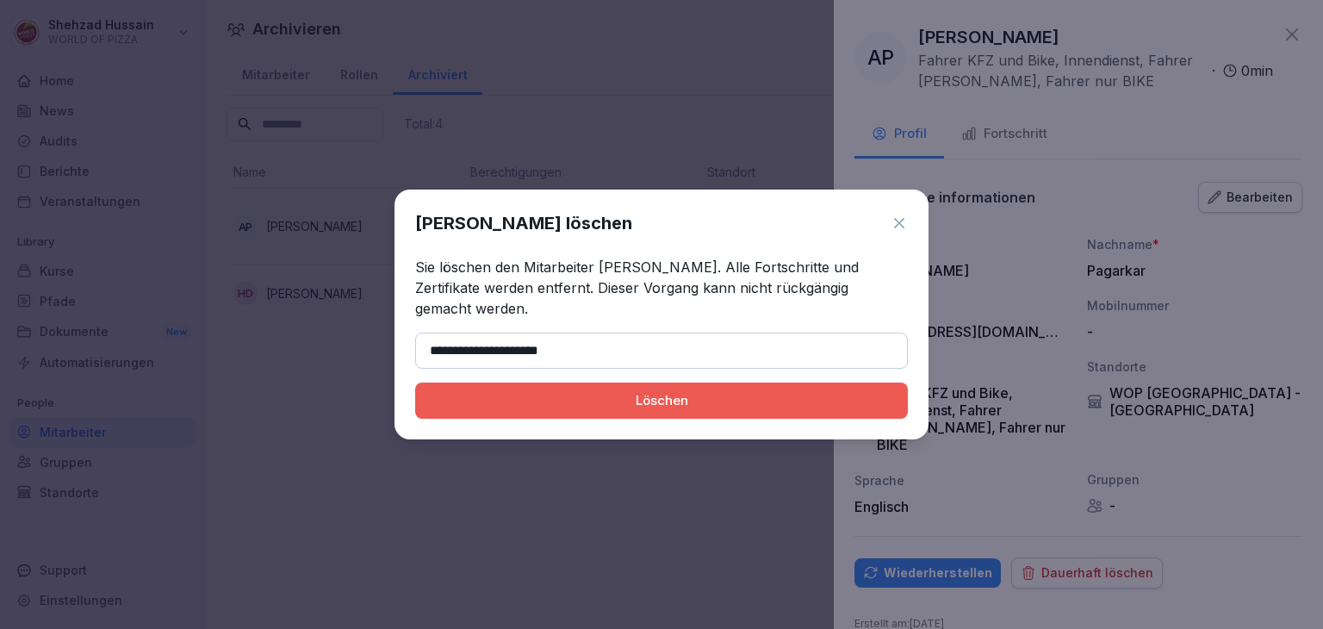
type input "**********"
click at [618, 389] on button "Löschen" at bounding box center [661, 401] width 493 height 36
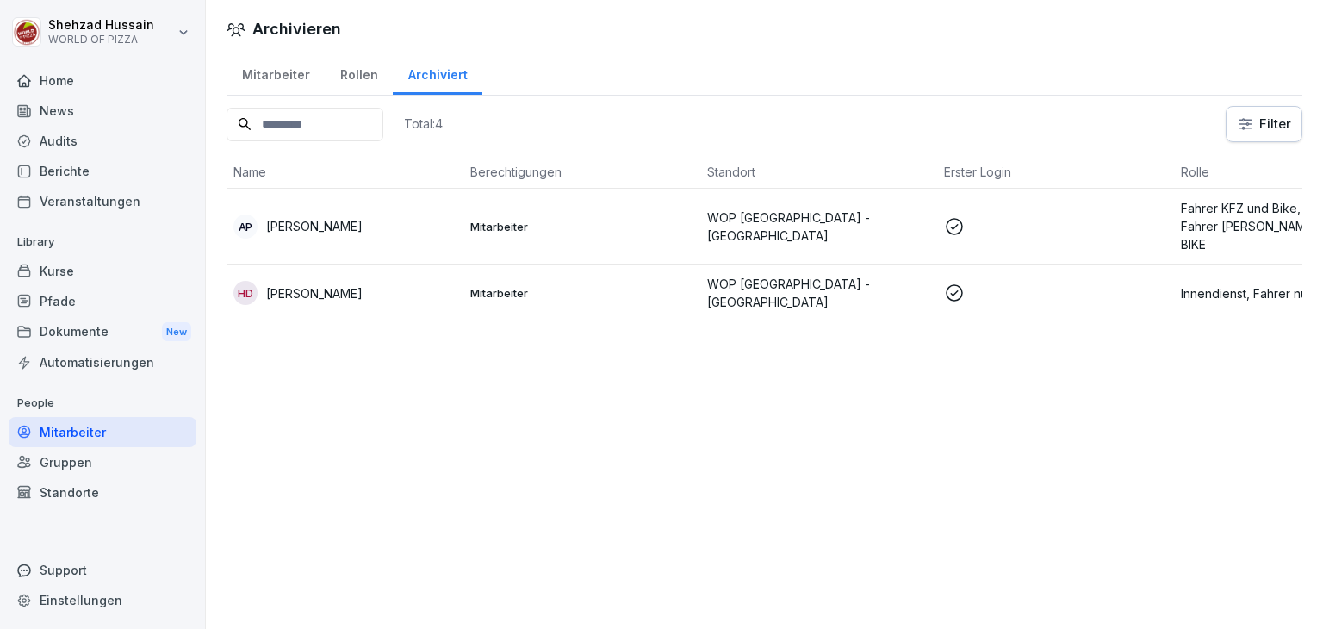
click at [618, 389] on div at bounding box center [661, 314] width 1323 height 629
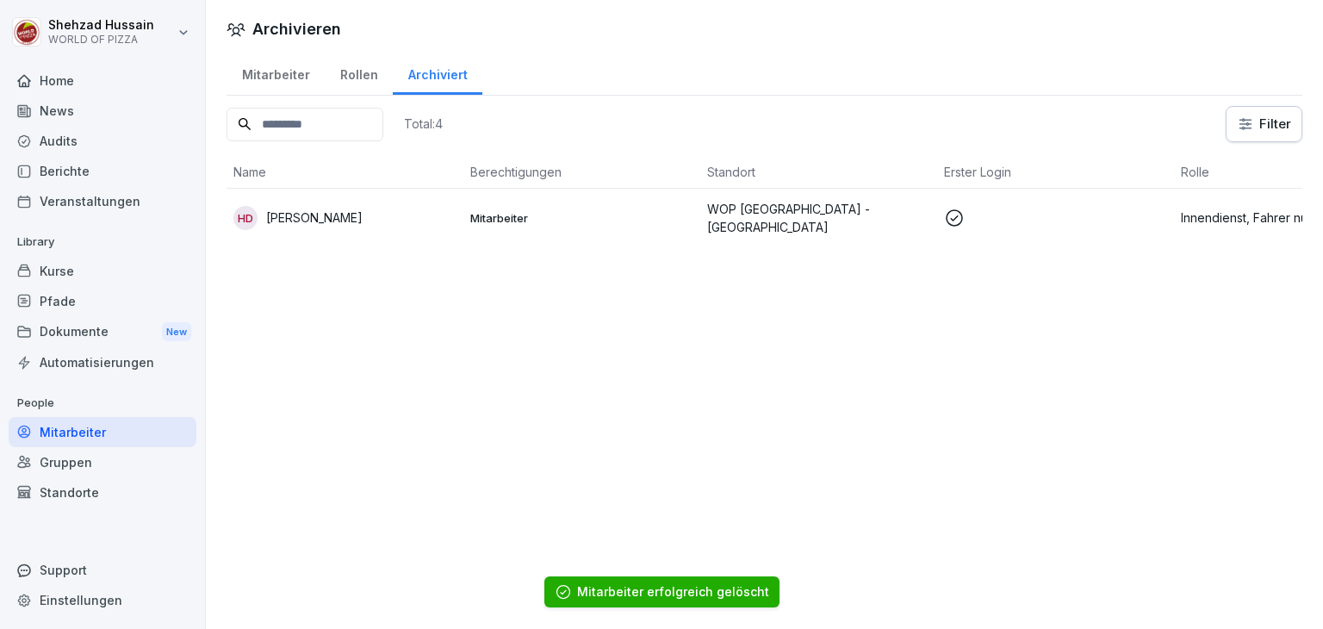
click at [358, 75] on div "Rollen" at bounding box center [359, 73] width 68 height 44
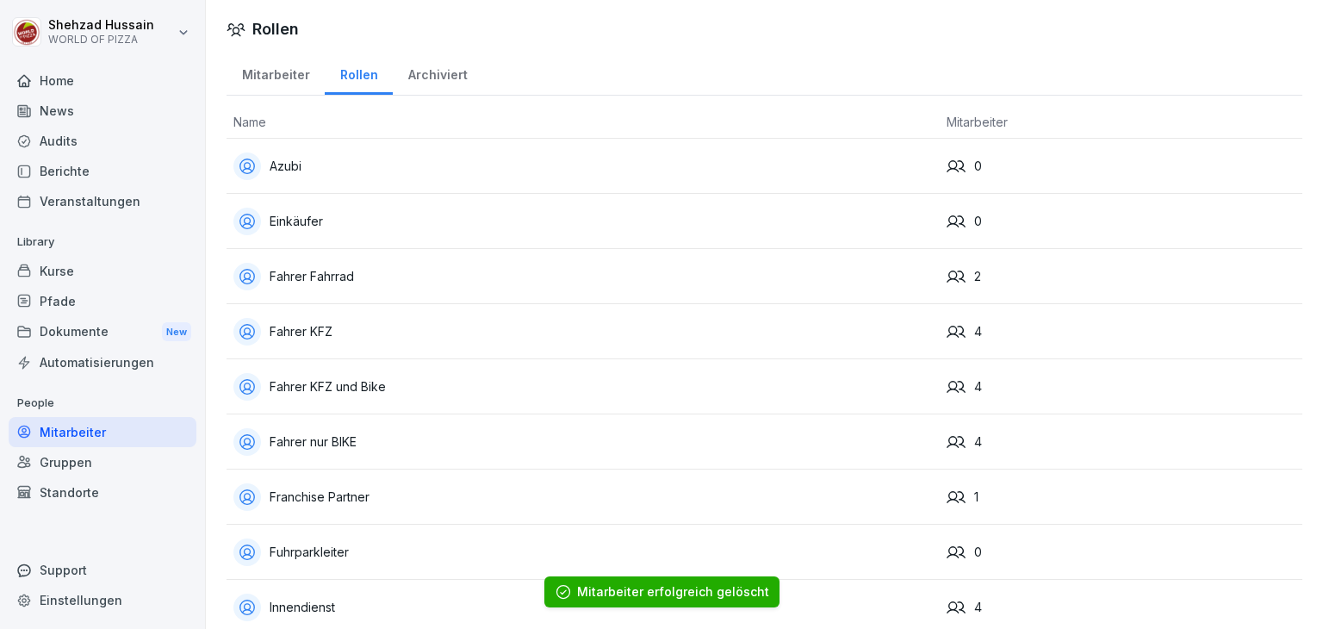
click at [240, 72] on div "Mitarbeiter" at bounding box center [276, 73] width 98 height 44
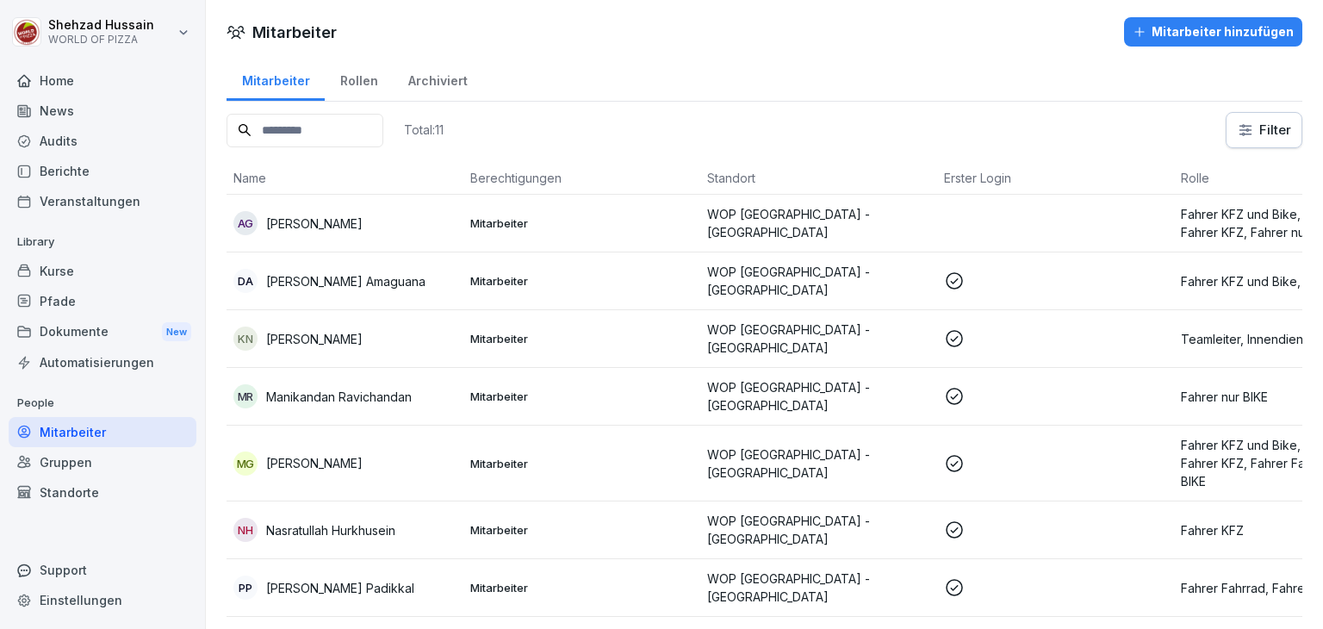
click at [617, 75] on div "Mitarbeiter Rollen Archiviert" at bounding box center [765, 79] width 1076 height 45
click at [444, 132] on p "Total: 11" at bounding box center [424, 129] width 40 height 16
click at [367, 76] on div "Rollen" at bounding box center [359, 79] width 68 height 44
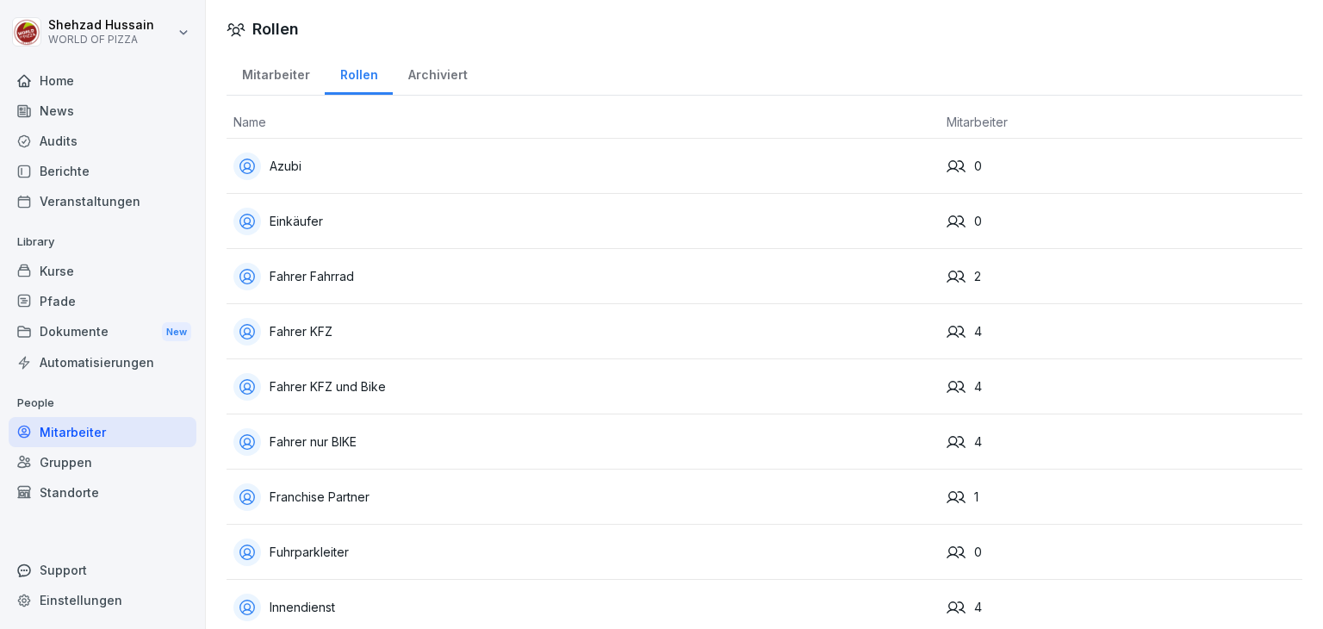
click at [438, 82] on div "Archiviert" at bounding box center [438, 73] width 90 height 44
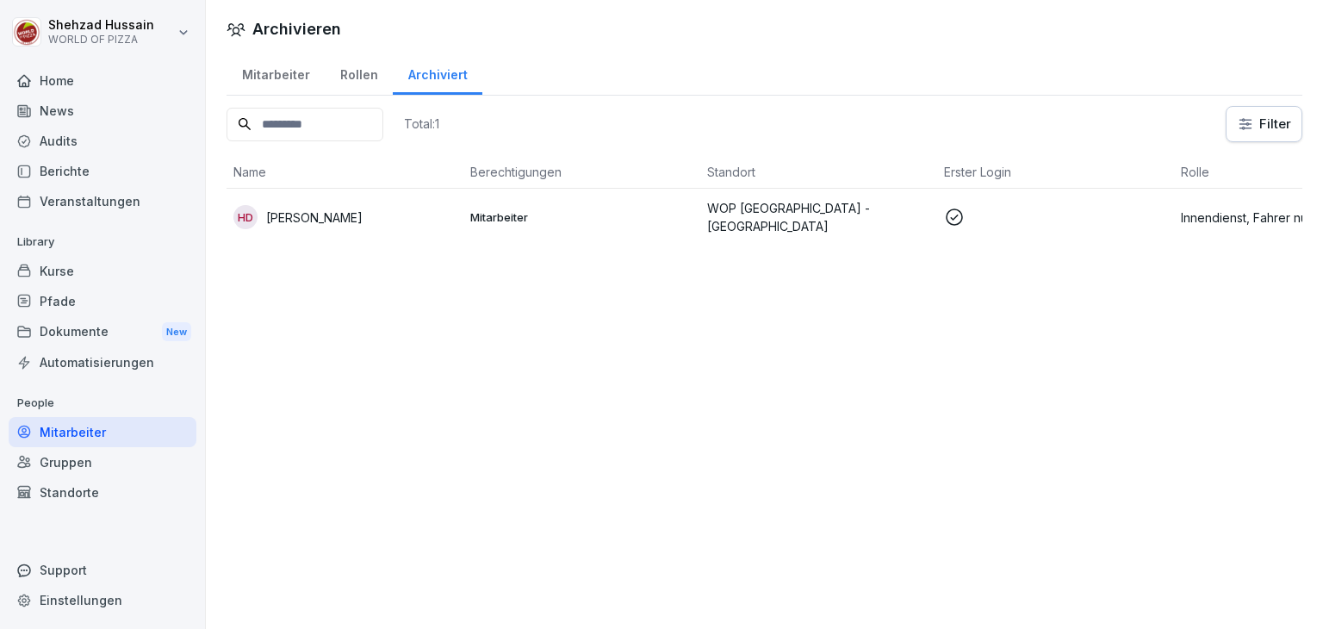
click at [268, 78] on div "Mitarbeiter" at bounding box center [276, 73] width 98 height 44
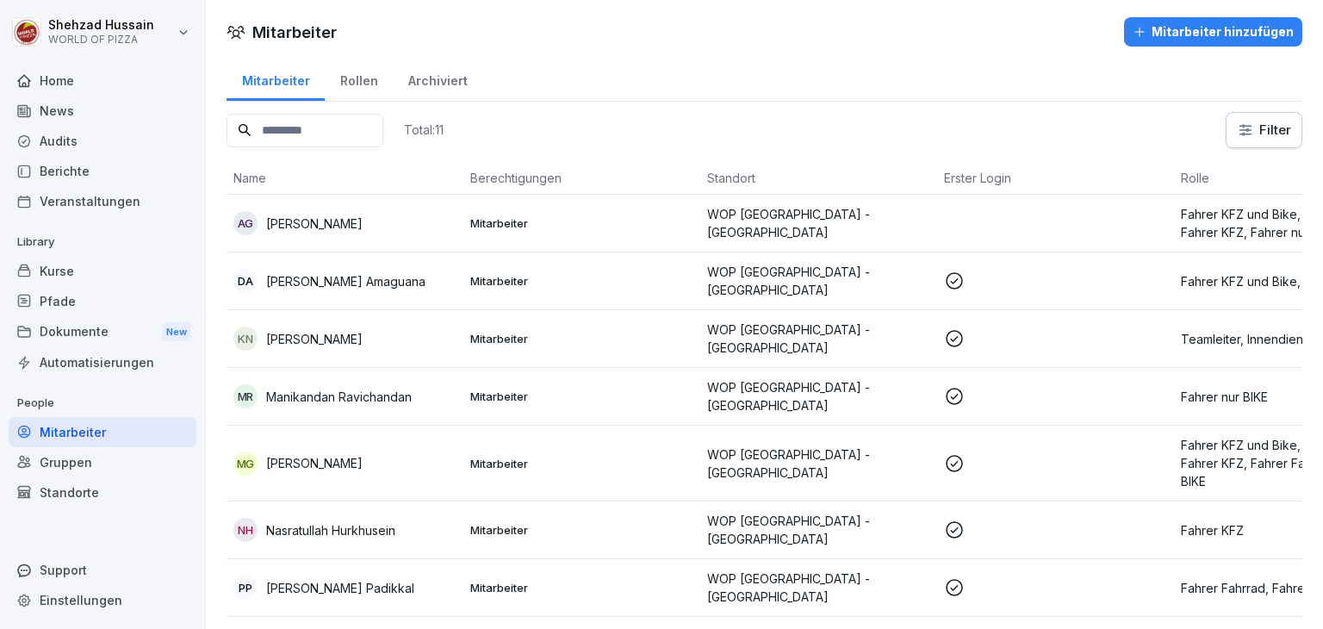
click at [102, 197] on div "Veranstaltungen" at bounding box center [103, 201] width 188 height 30
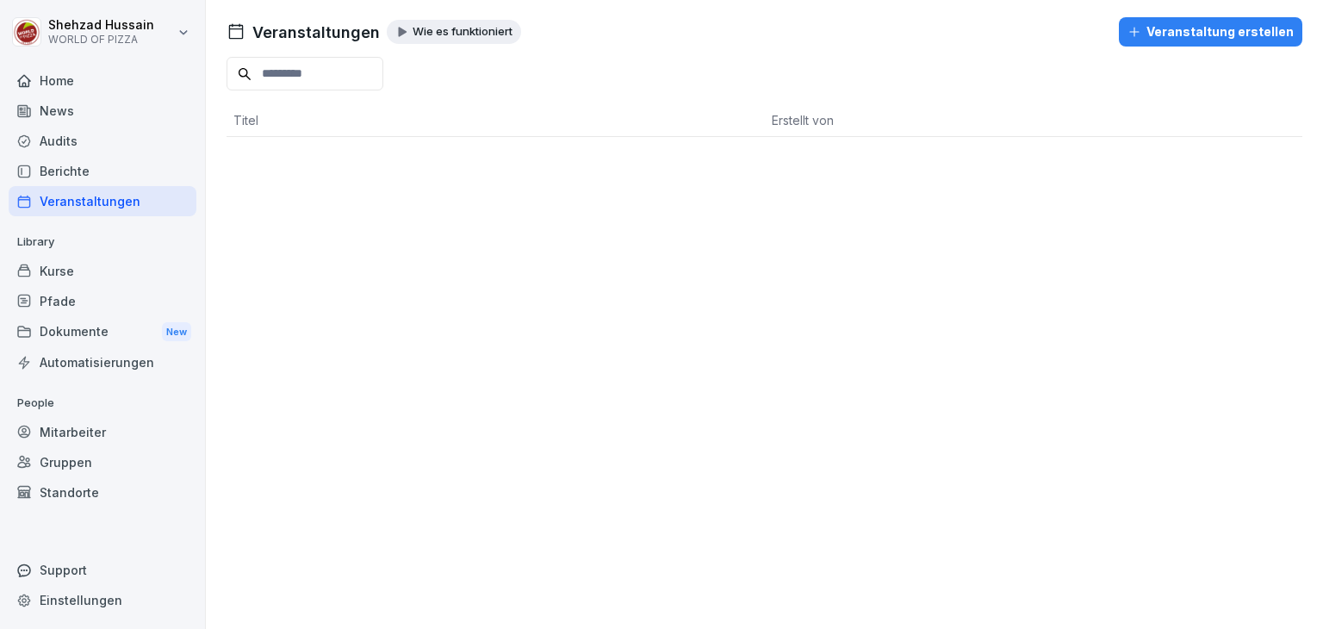
click at [90, 85] on div "Home" at bounding box center [103, 80] width 188 height 30
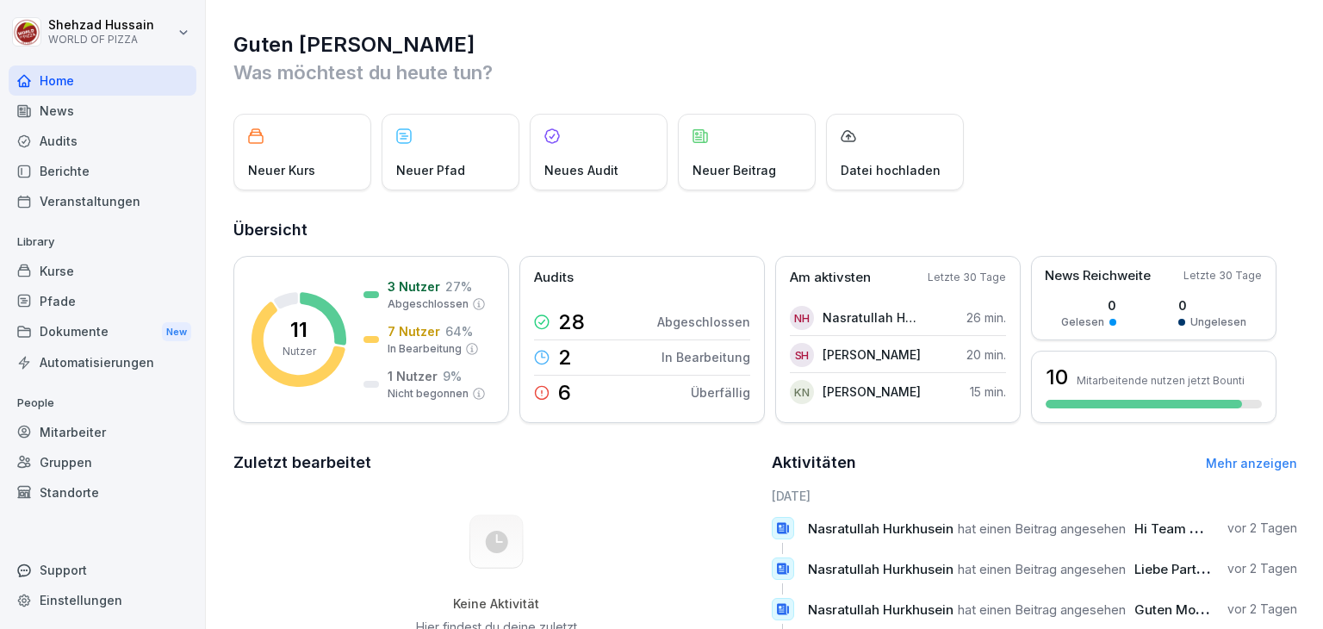
click at [76, 115] on div "News" at bounding box center [103, 111] width 188 height 30
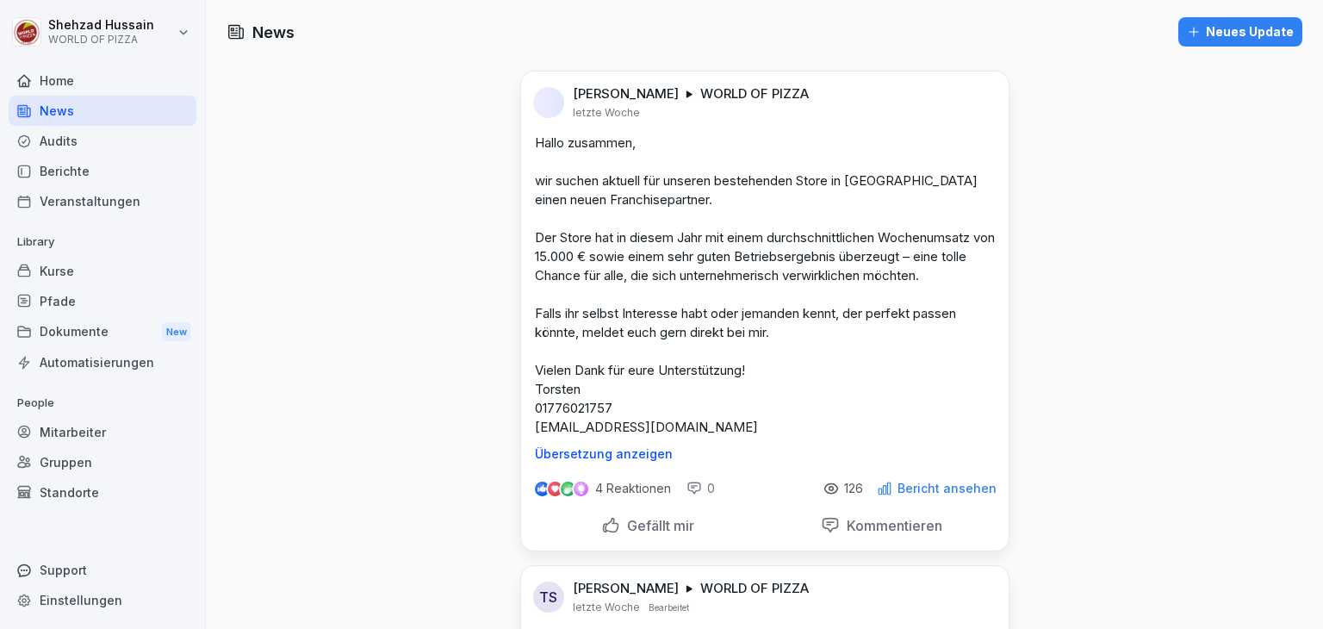
click at [76, 115] on div "News" at bounding box center [103, 111] width 188 height 30
click at [572, 491] on div at bounding box center [581, 489] width 18 height 18
click at [595, 492] on p "4 Reaktionen" at bounding box center [633, 489] width 76 height 14
click at [632, 491] on p "4 Reaktionen" at bounding box center [633, 489] width 76 height 14
